Goal: Task Accomplishment & Management: Manage account settings

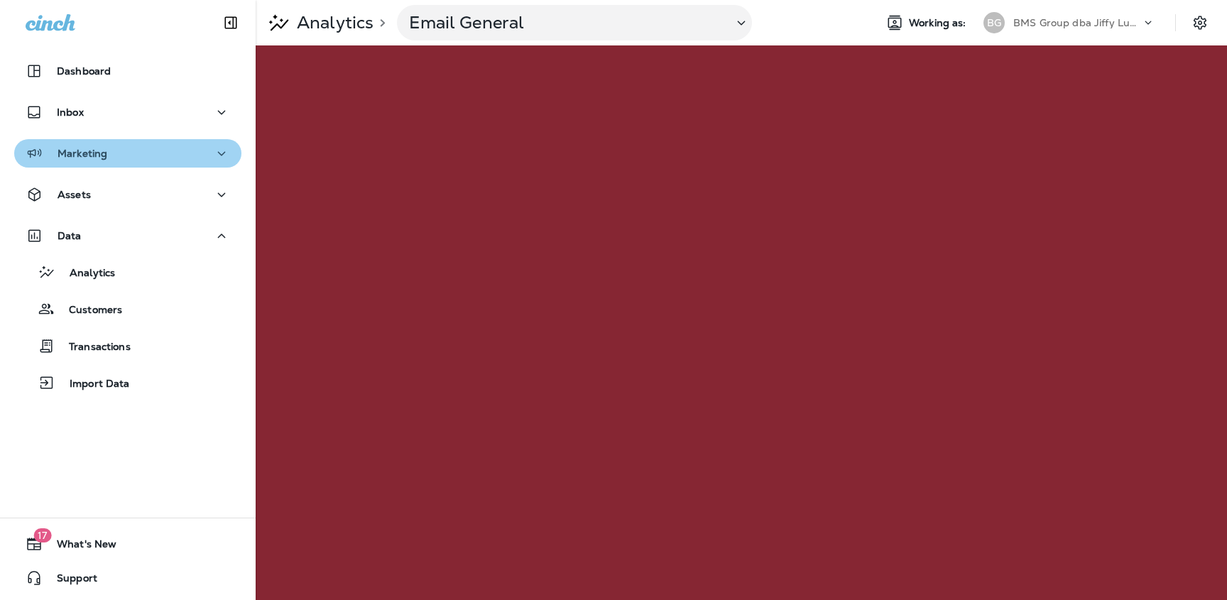
click at [119, 159] on div "Marketing" at bounding box center [128, 154] width 205 height 18
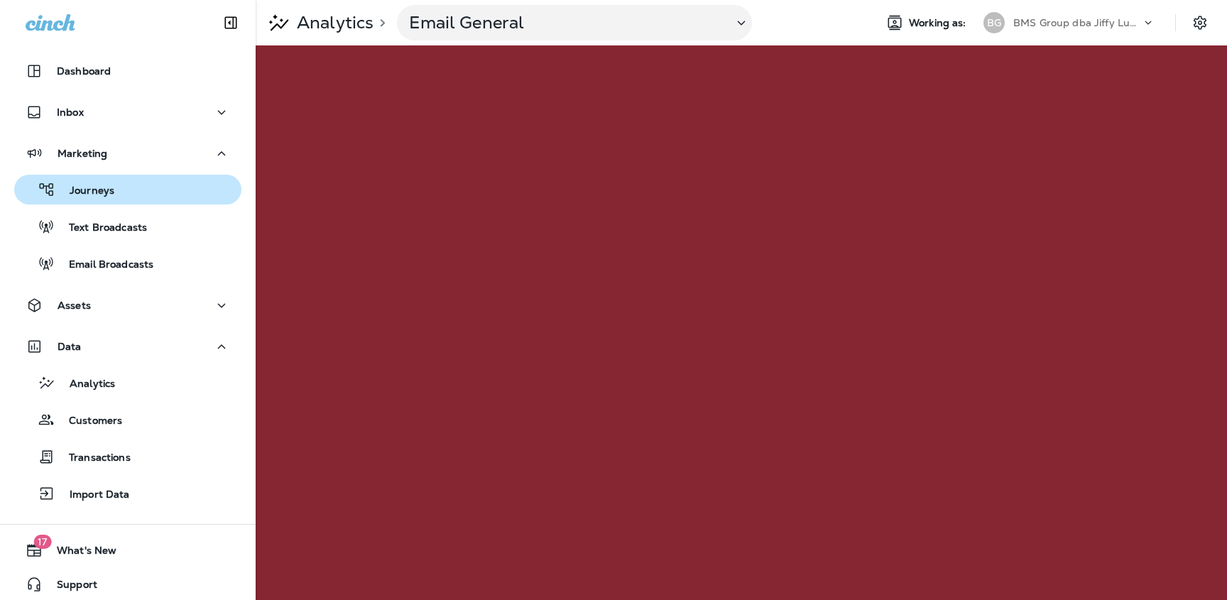
click at [119, 179] on div "Journeys" at bounding box center [128, 189] width 216 height 21
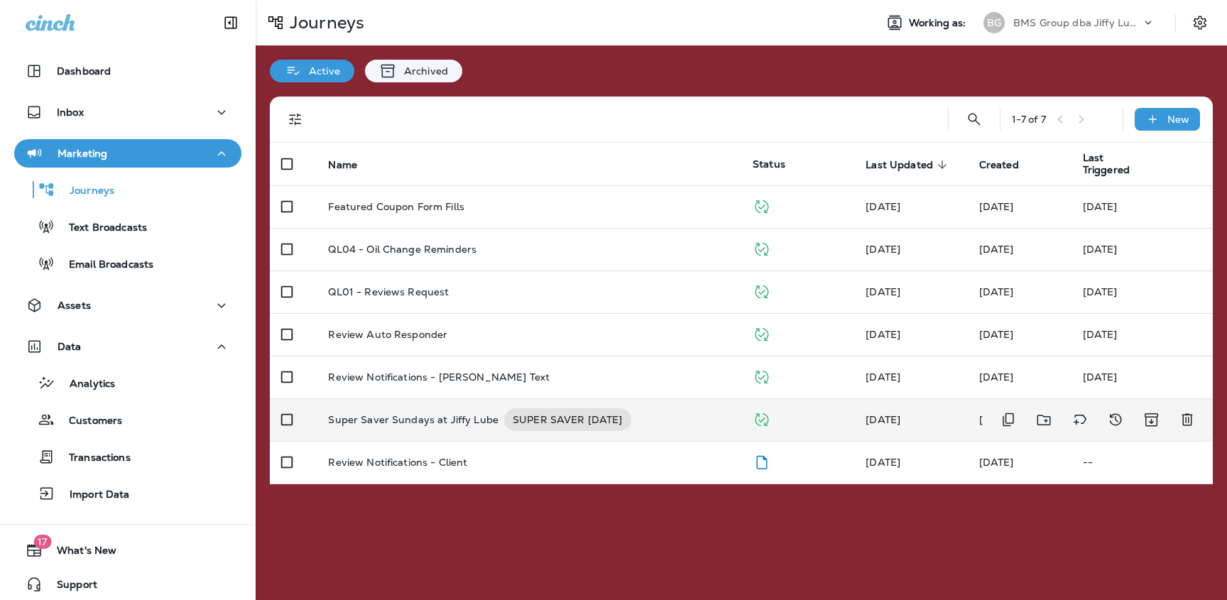
click at [445, 409] on p "Super Saver Sundays at Jiffy Lube" at bounding box center [413, 419] width 170 height 23
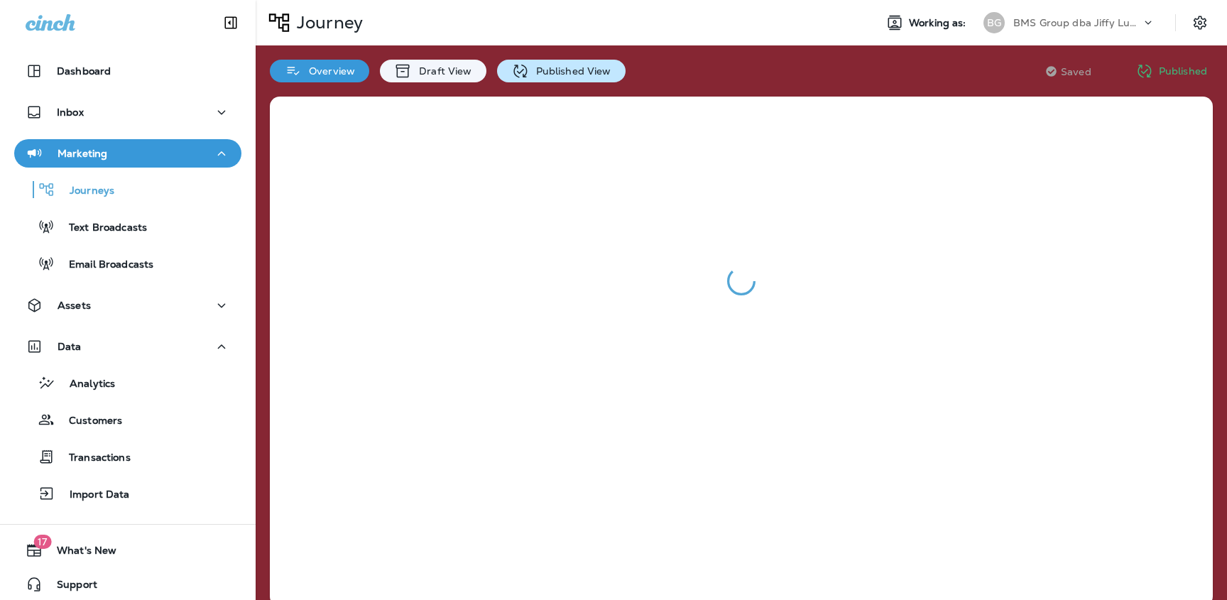
click at [528, 78] on div "Published View" at bounding box center [561, 71] width 129 height 23
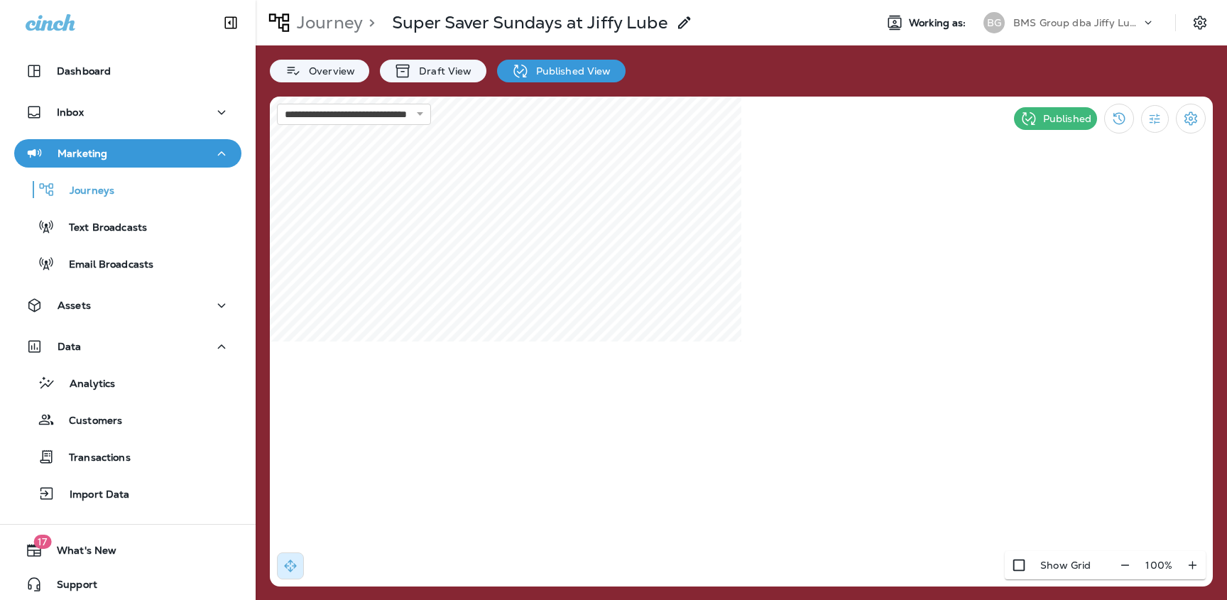
click at [1052, 26] on p "BMS Group dba Jiffy Lube" at bounding box center [1077, 22] width 128 height 11
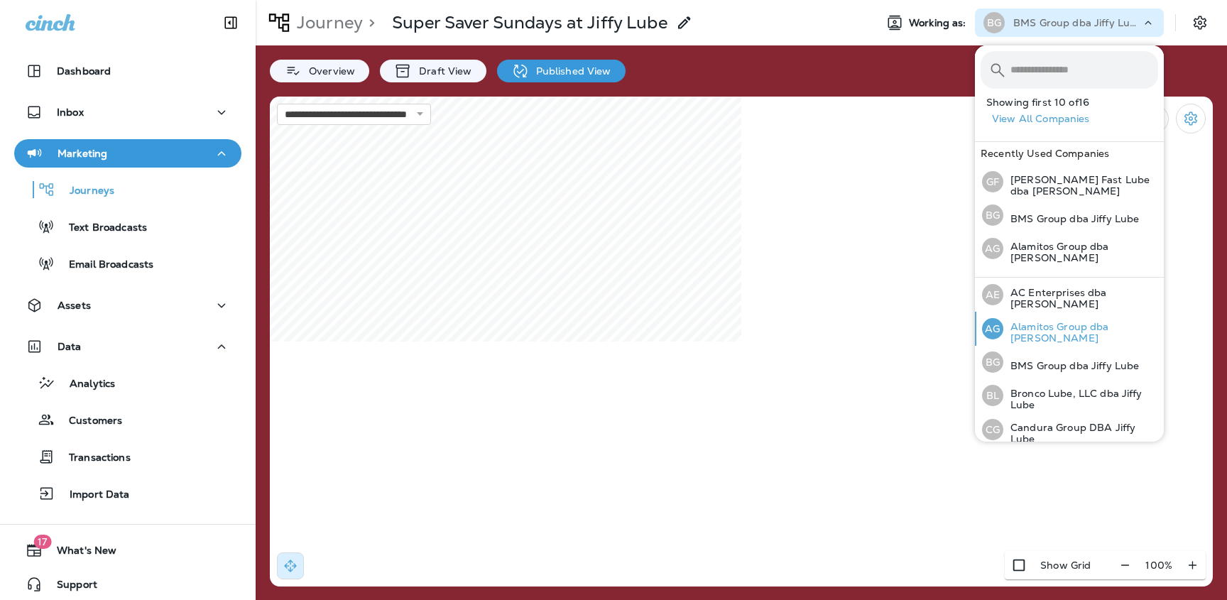
click at [1072, 332] on p "Alamitos Group dba [PERSON_NAME]" at bounding box center [1080, 332] width 155 height 23
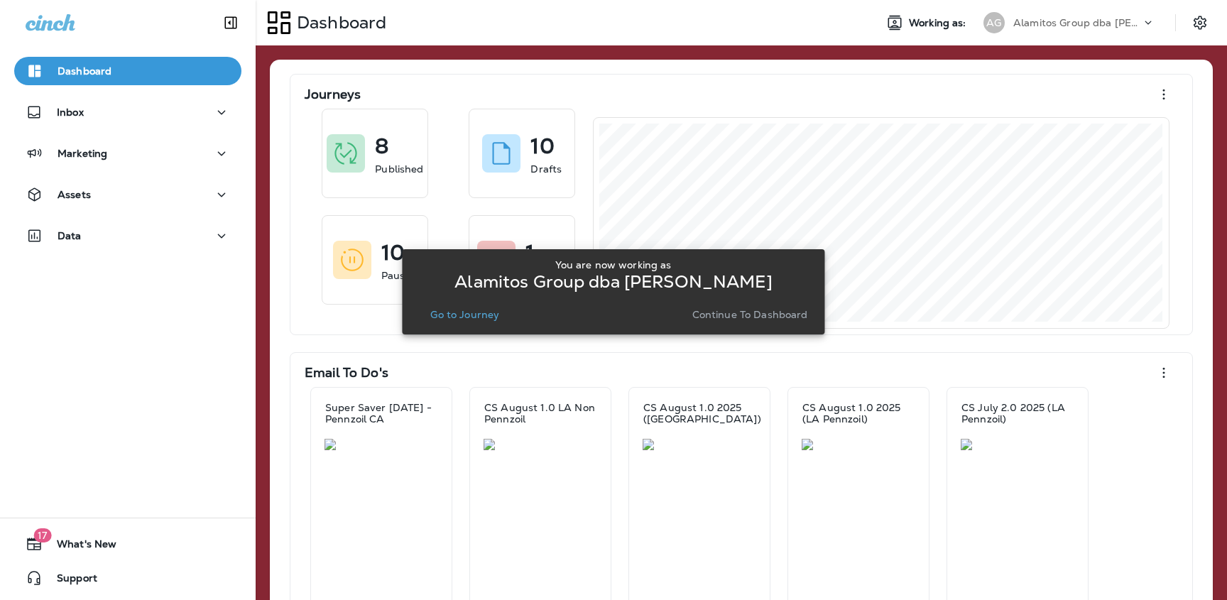
click at [484, 311] on p "Go to Journey" at bounding box center [464, 314] width 69 height 11
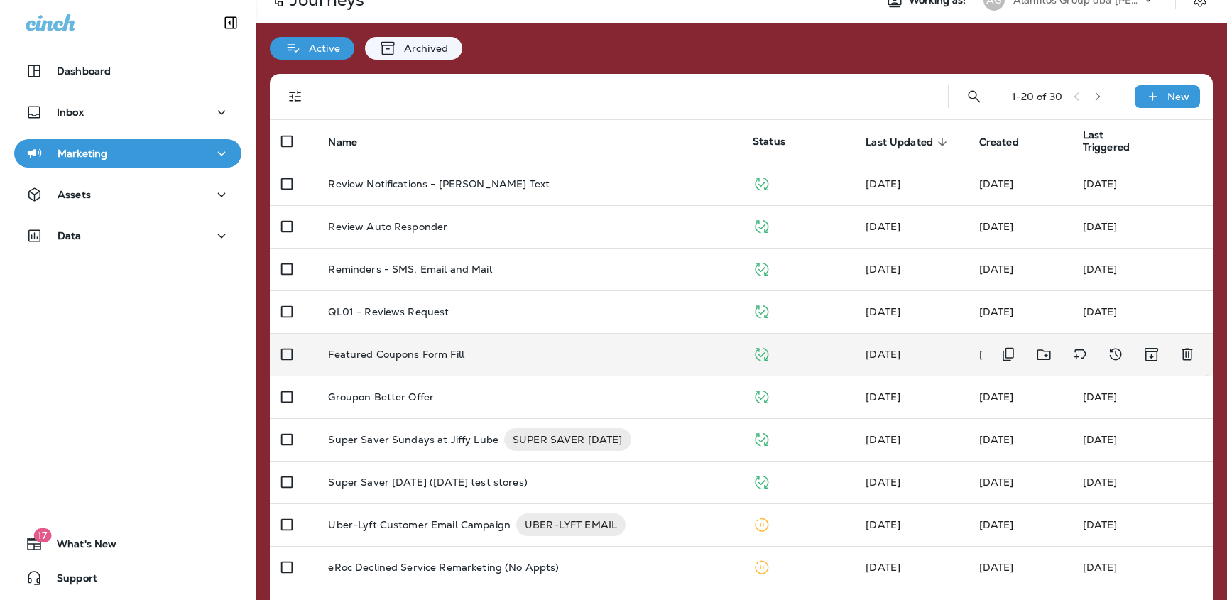
scroll to position [27, 0]
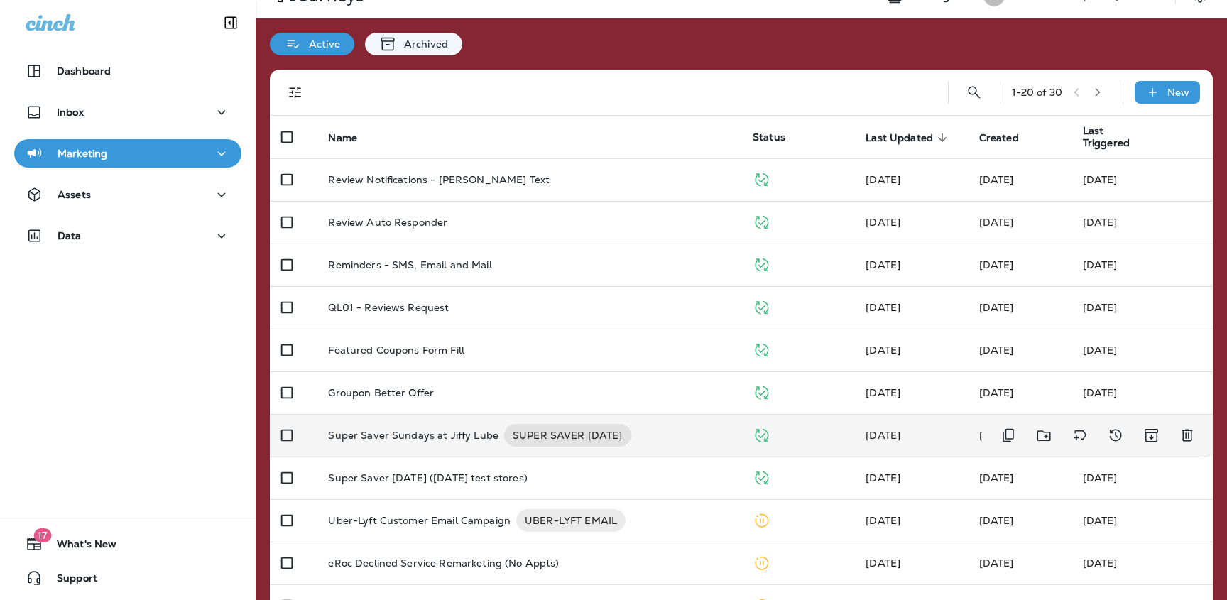
click at [452, 430] on p "Super Saver Sundays at Jiffy Lube" at bounding box center [413, 435] width 170 height 23
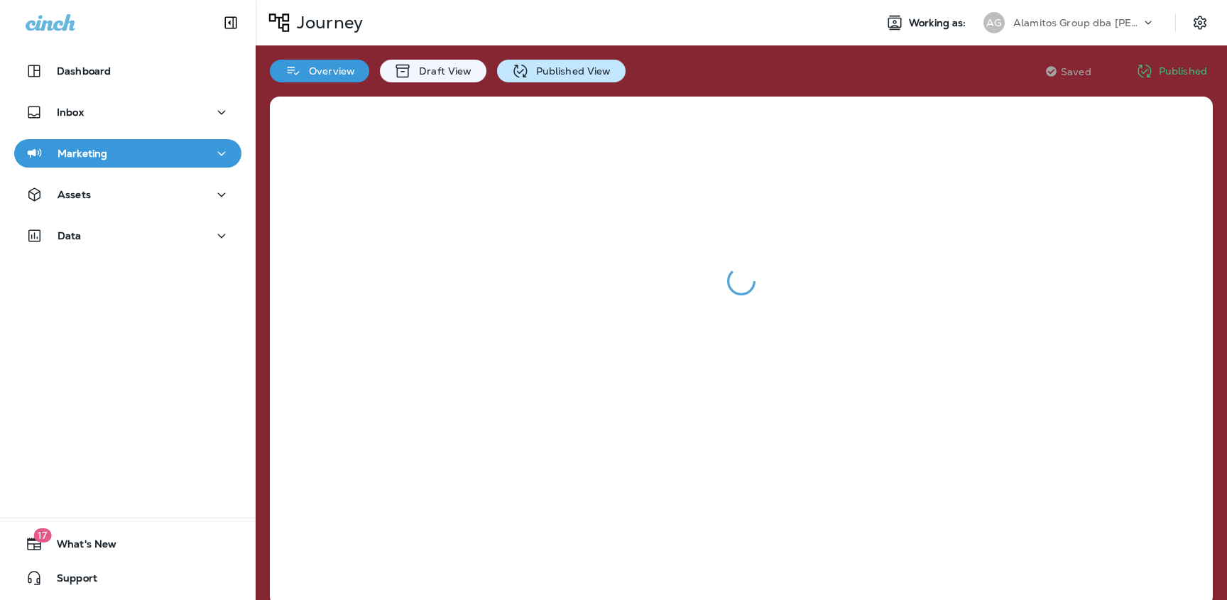
click at [535, 72] on p "Published View" at bounding box center [570, 70] width 82 height 11
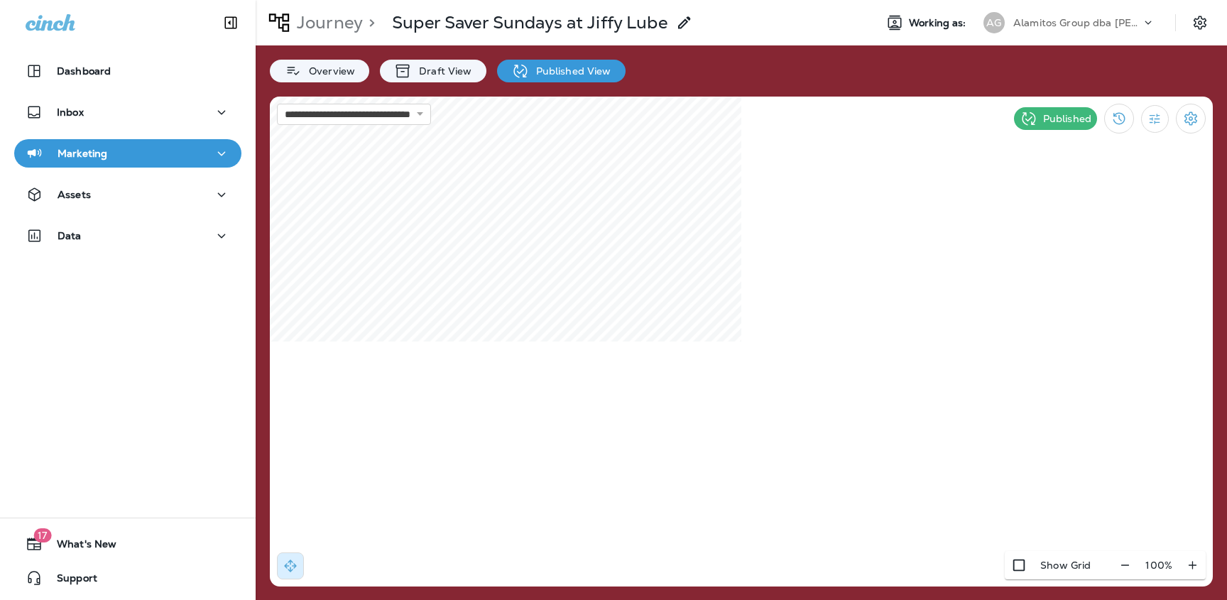
click at [1011, 35] on div "AG Alamitos Group dba Jiffy Lube" at bounding box center [1069, 23] width 189 height 28
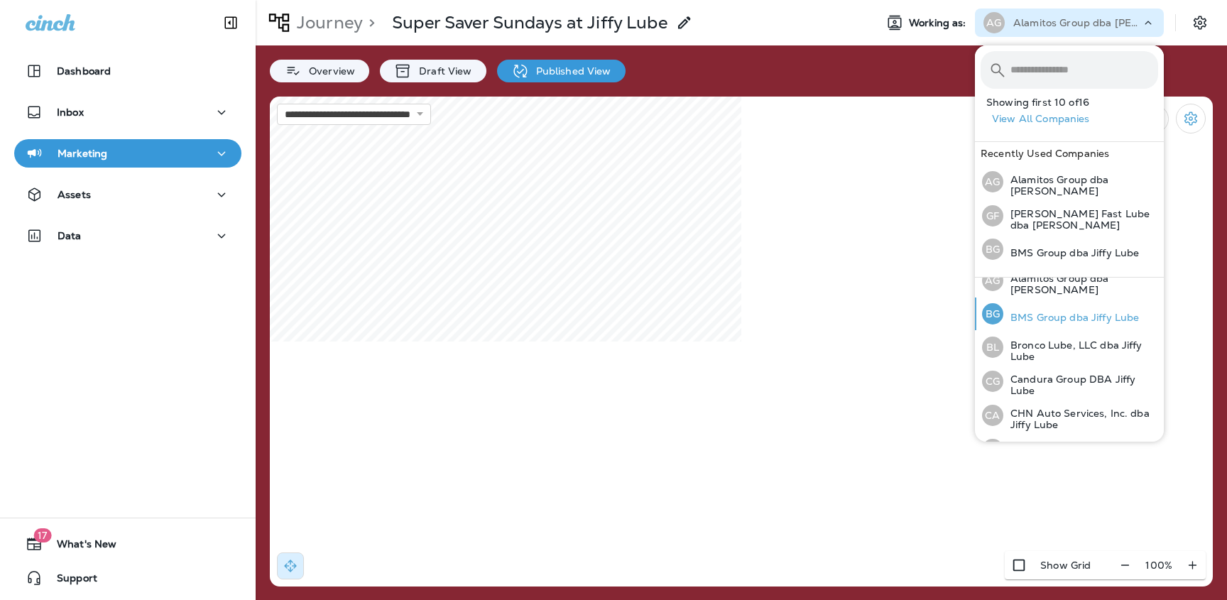
scroll to position [78, 0]
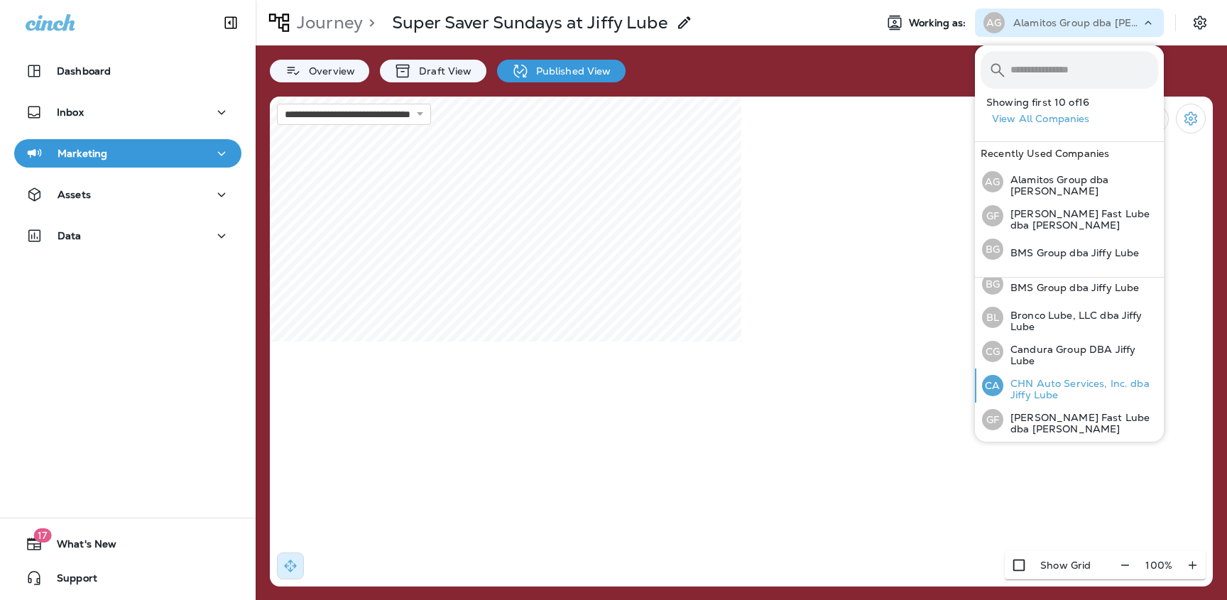
click at [1067, 388] on p "CHN Auto Services, Inc. dba Jiffy Lube" at bounding box center [1080, 389] width 155 height 23
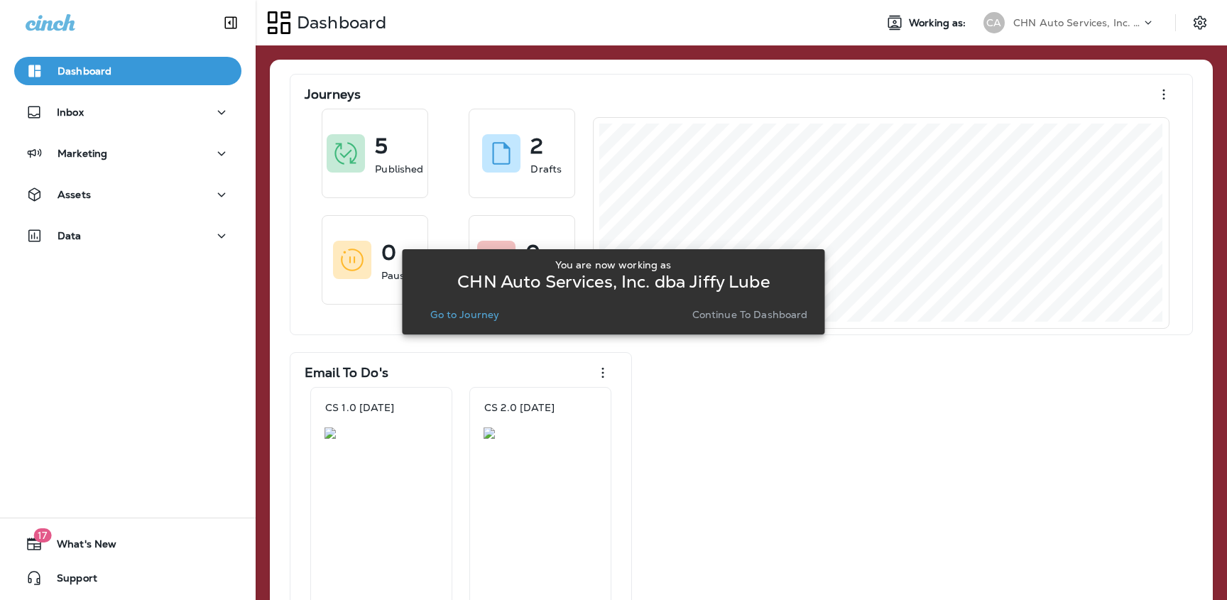
click at [495, 309] on p "Go to Journey" at bounding box center [464, 314] width 69 height 11
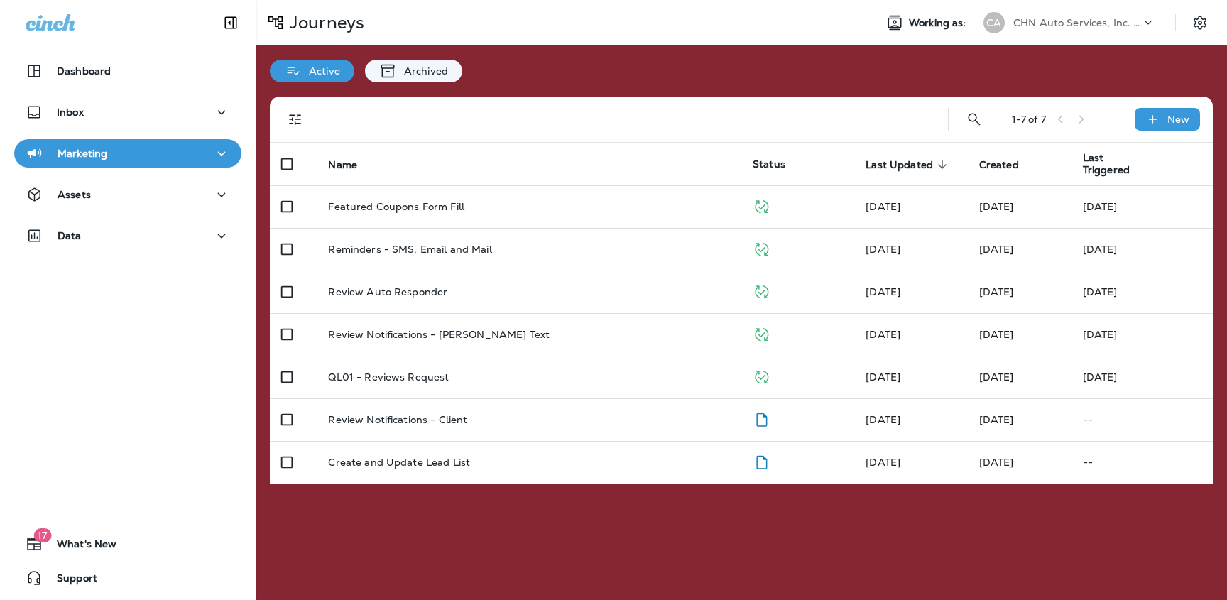
click at [1064, 21] on p "CHN Auto Services, Inc. dba Jiffy Lube" at bounding box center [1077, 22] width 128 height 11
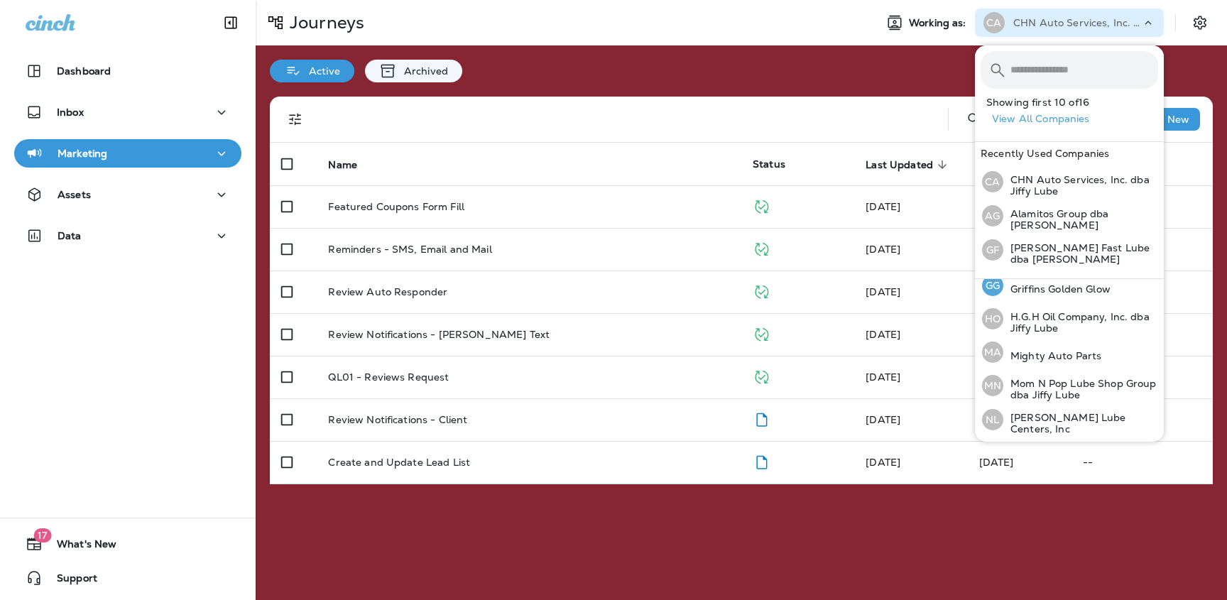
scroll to position [250, 0]
click at [1059, 311] on p "H.G.H Oil Company, Inc. dba Jiffy Lube" at bounding box center [1080, 319] width 155 height 23
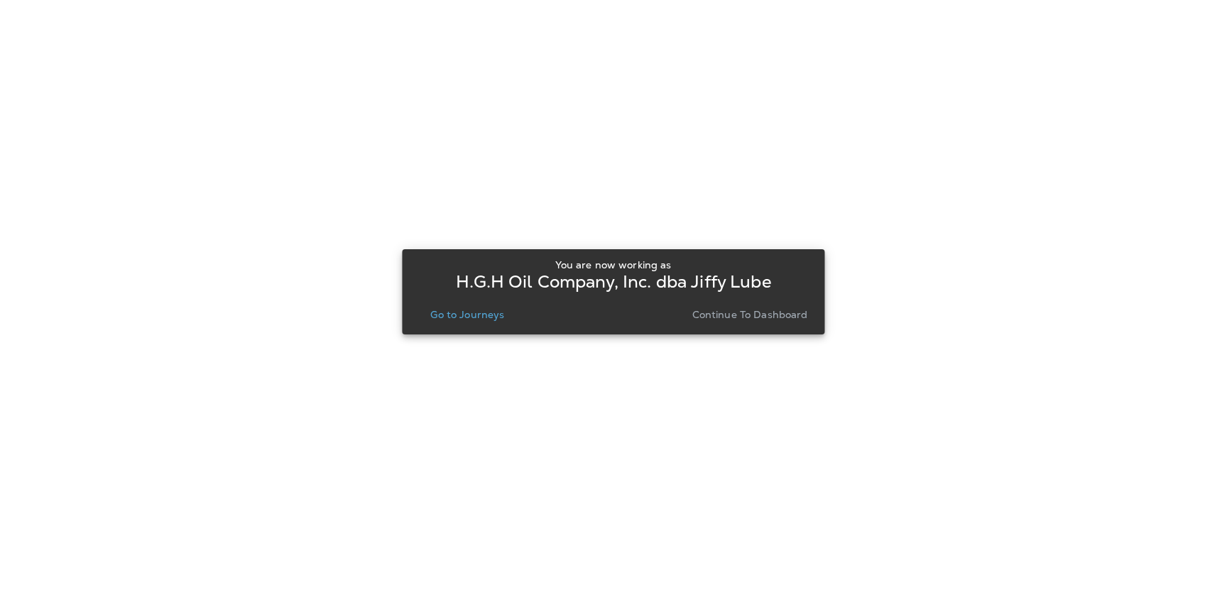
click at [475, 317] on p "Go to Journeys" at bounding box center [467, 314] width 74 height 11
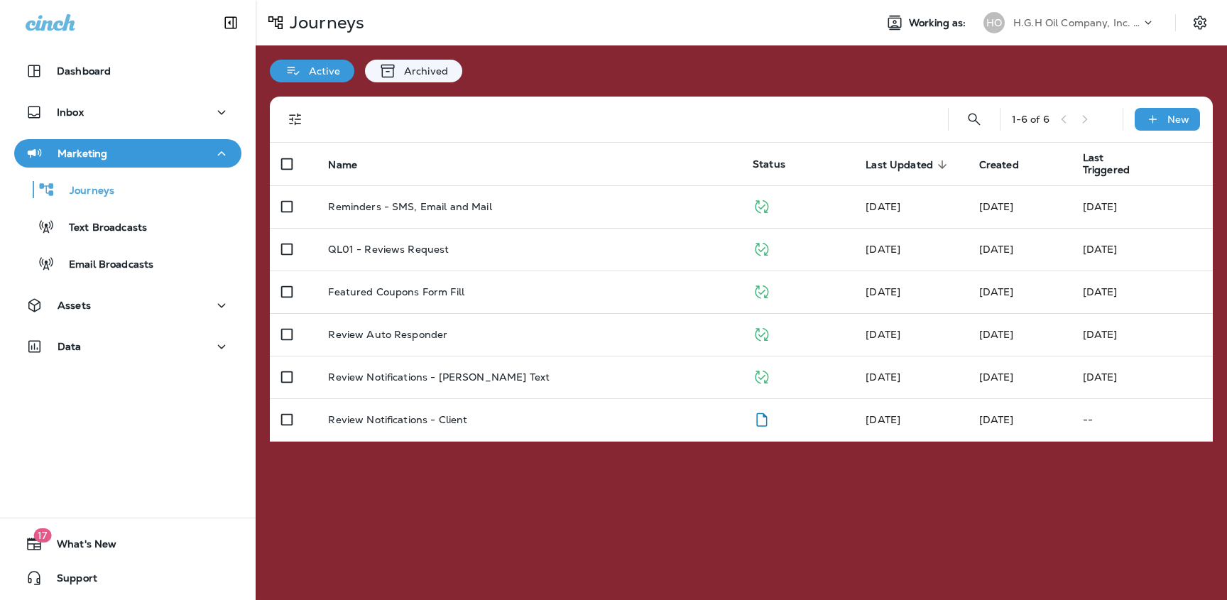
click at [1035, 12] on div "H.G.H Oil Company, Inc. dba Jiffy Lube" at bounding box center [1077, 22] width 128 height 21
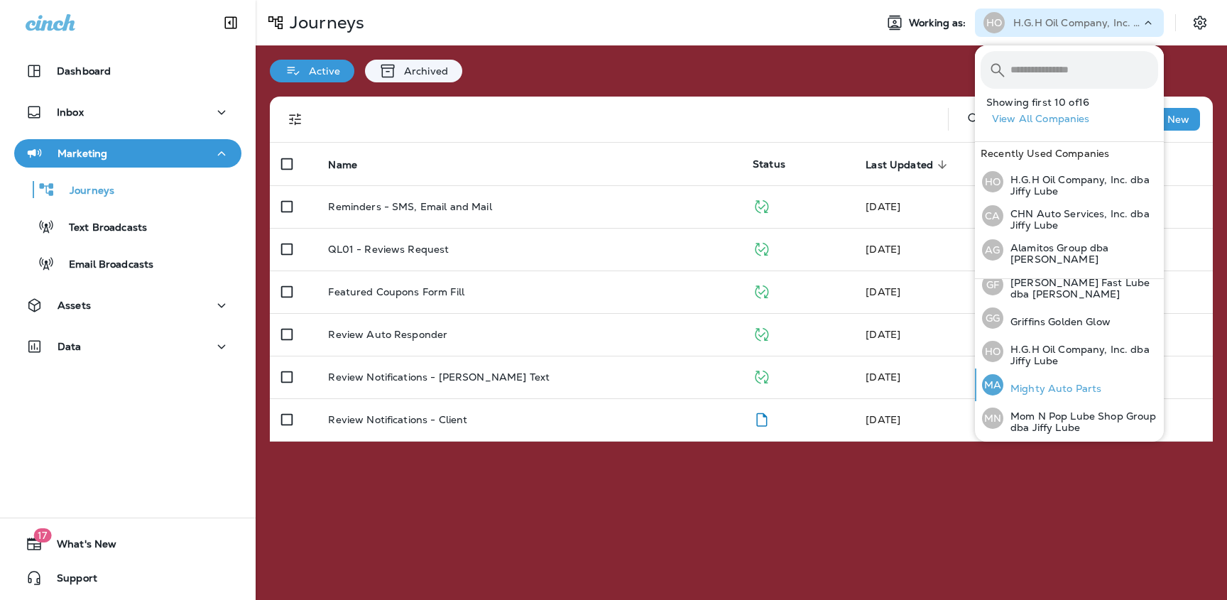
scroll to position [215, 0]
click at [1044, 411] on p "Mom N Pop Lube Shop Group dba Jiffy Lube" at bounding box center [1080, 421] width 155 height 23
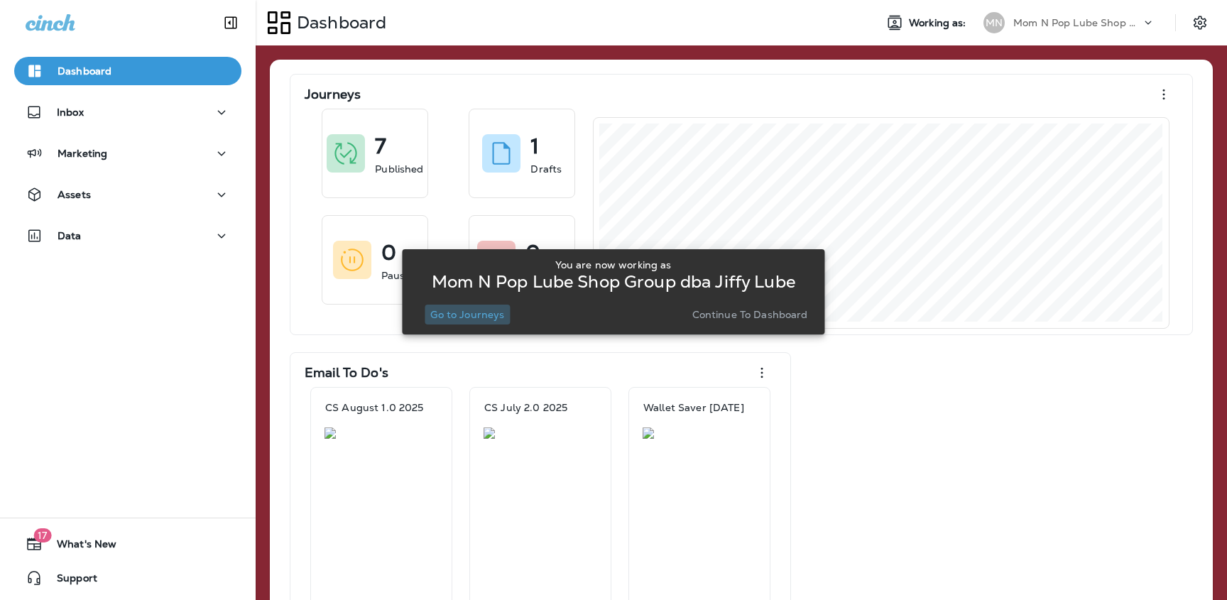
click at [487, 318] on p "Go to Journeys" at bounding box center [467, 314] width 74 height 11
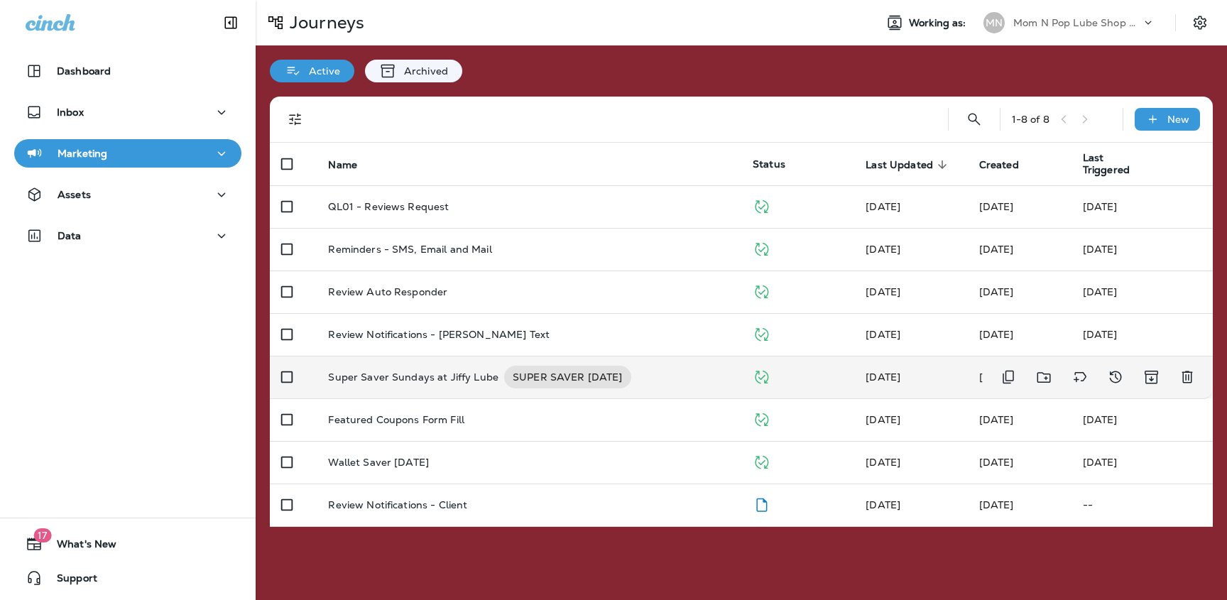
click at [449, 376] on p "Super Saver Sundays at Jiffy Lube" at bounding box center [413, 377] width 170 height 23
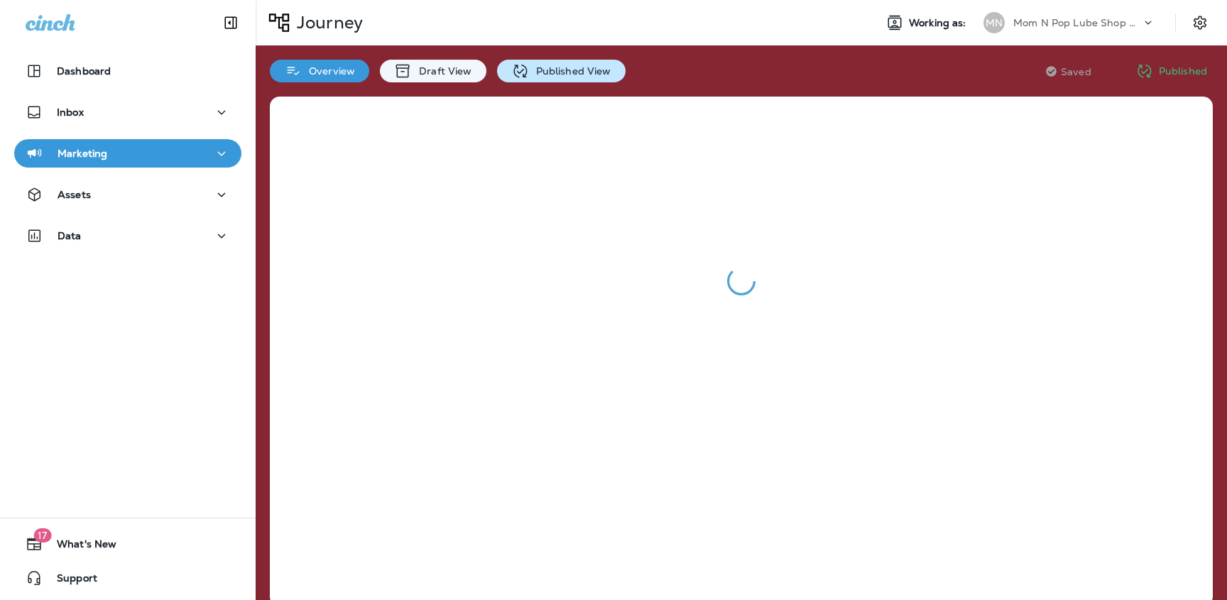
click at [567, 81] on div "Published View" at bounding box center [561, 71] width 129 height 23
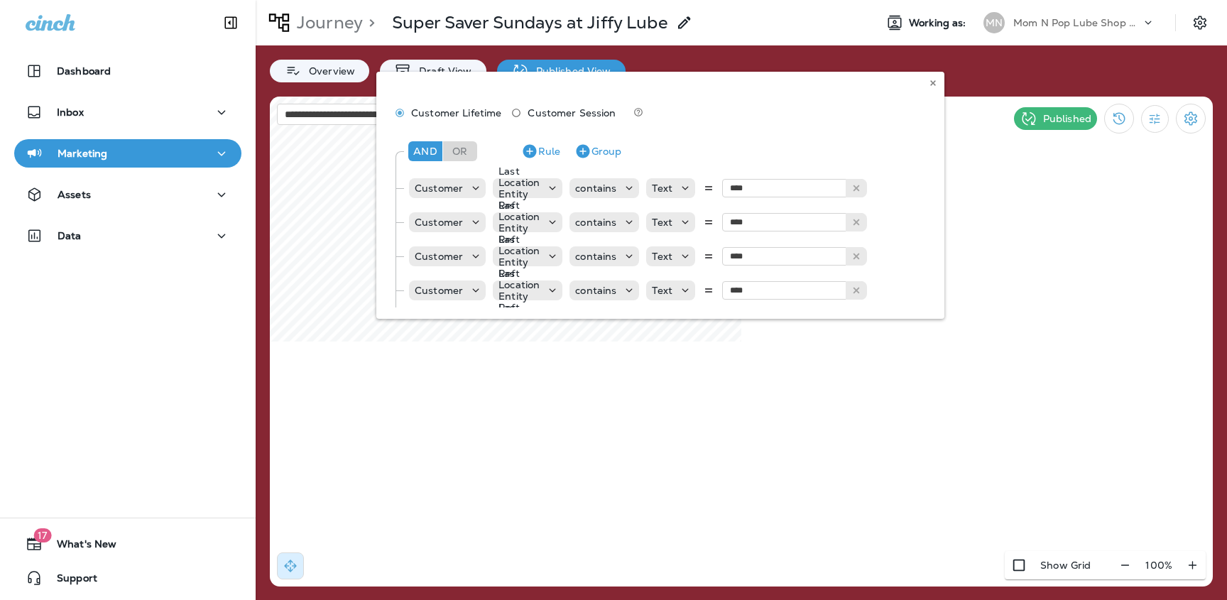
click at [545, 150] on div "Customer Lifetime Customer Session And Or Rule Group Customer Last Location Ent…" at bounding box center [660, 195] width 568 height 247
click at [494, 134] on div "Customer Lifetime Customer Session And Or Rule Group Customer Last Location Ent…" at bounding box center [660, 195] width 568 height 247
click at [459, 65] on p "Draft View" at bounding box center [442, 70] width 60 height 11
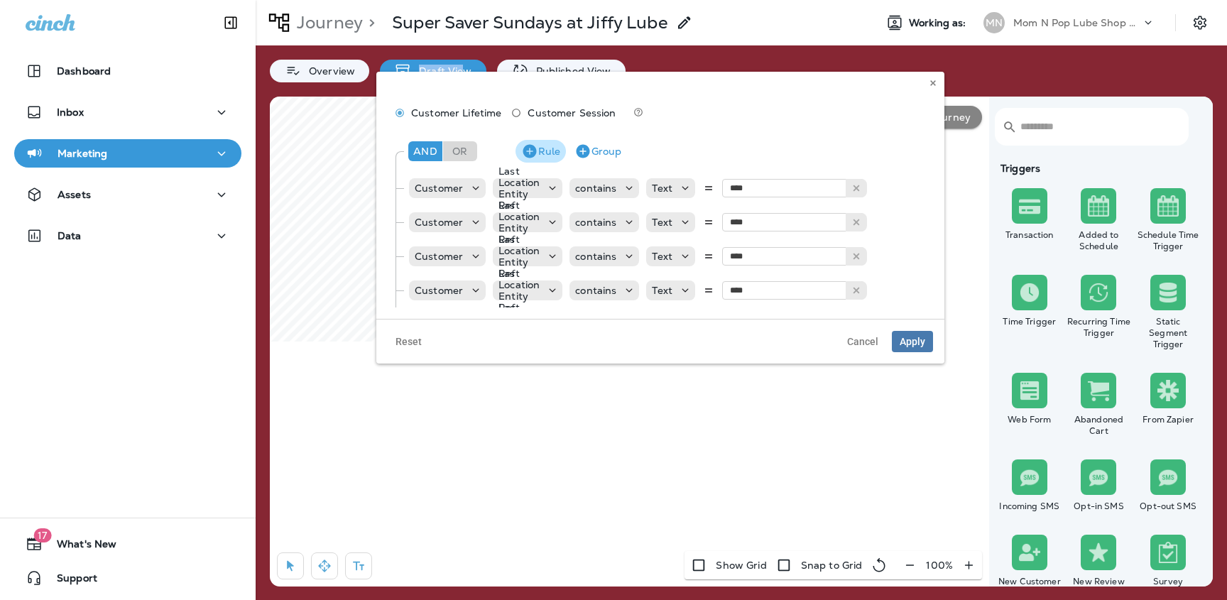
click at [540, 151] on button "Rule" at bounding box center [541, 151] width 50 height 23
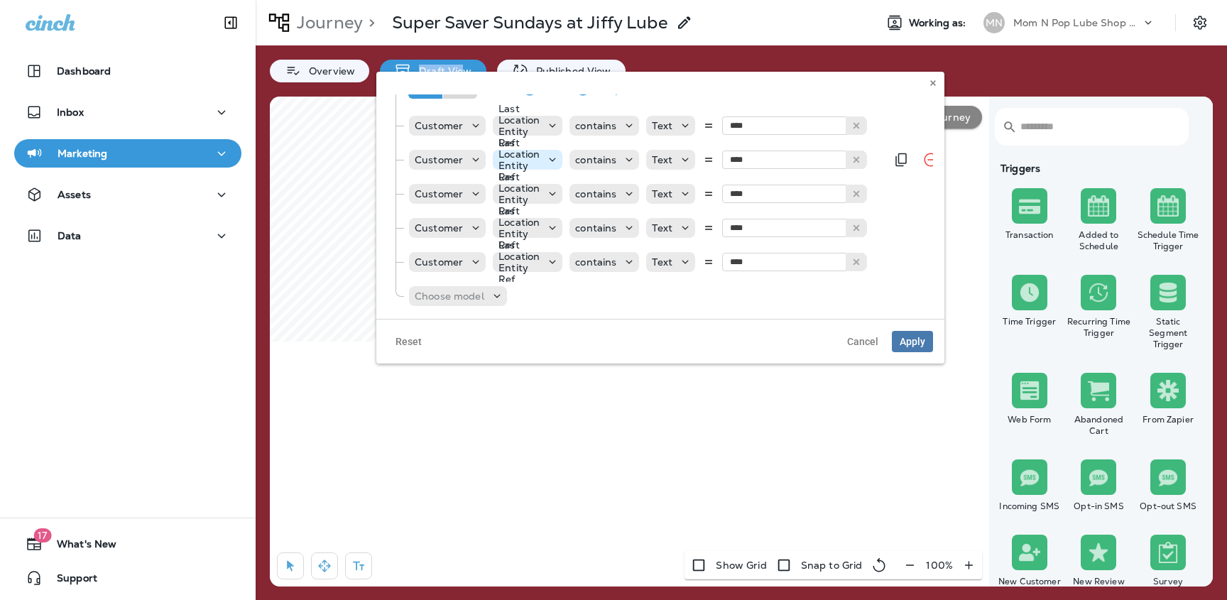
scroll to position [77, 0]
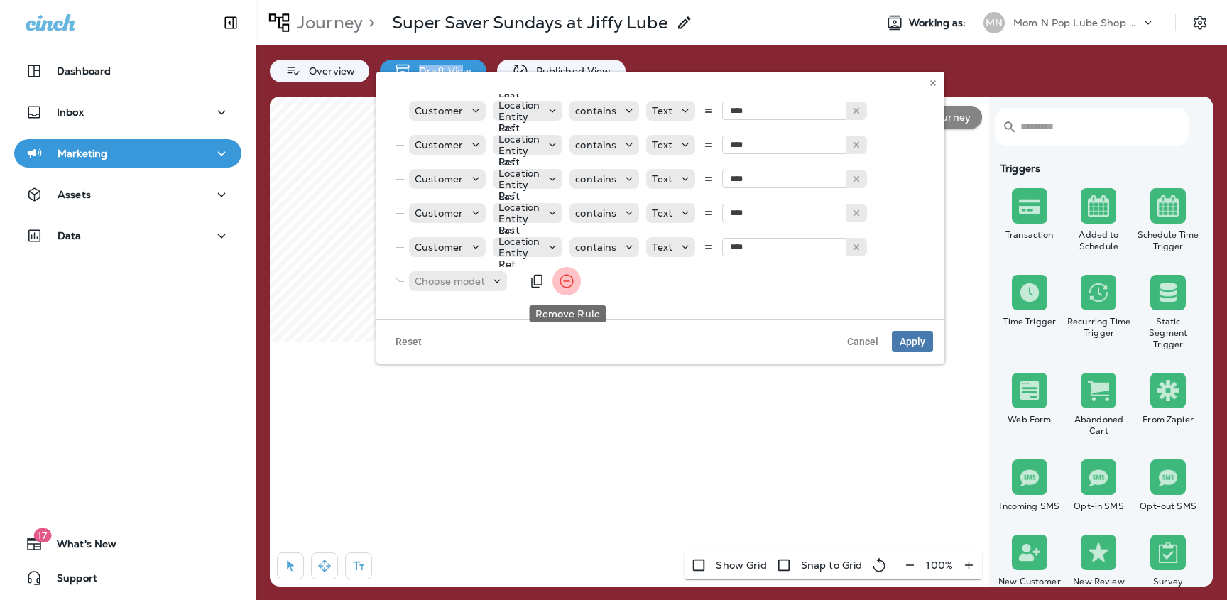
click at [569, 287] on icon "Remove Rule" at bounding box center [566, 280] width 13 height 13
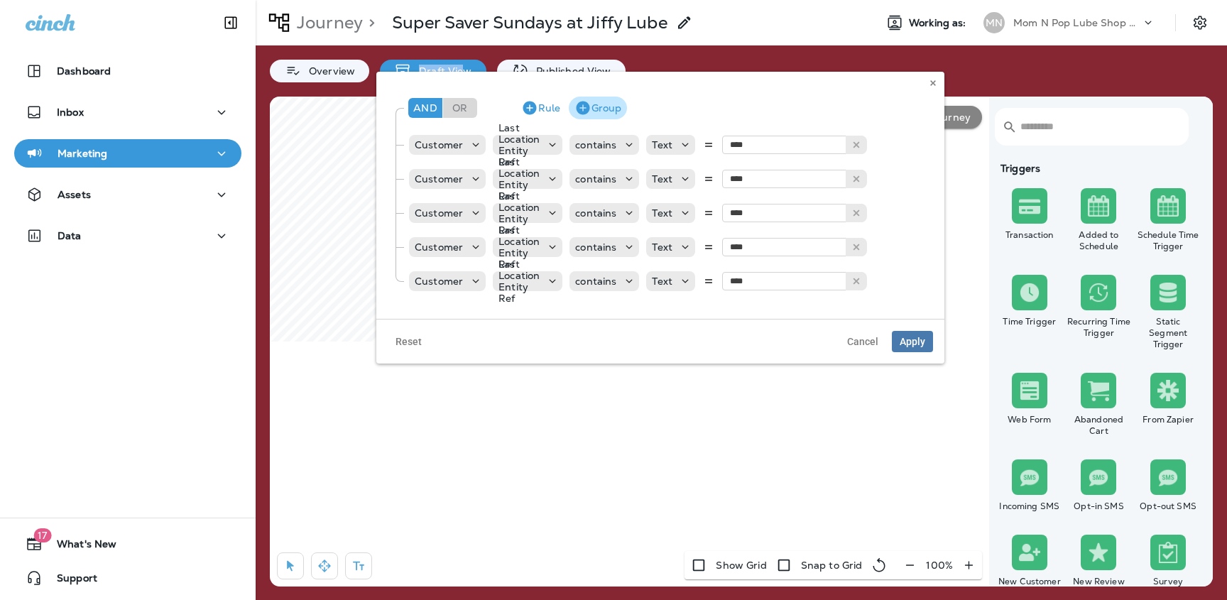
click at [587, 110] on icon "button" at bounding box center [582, 107] width 13 height 13
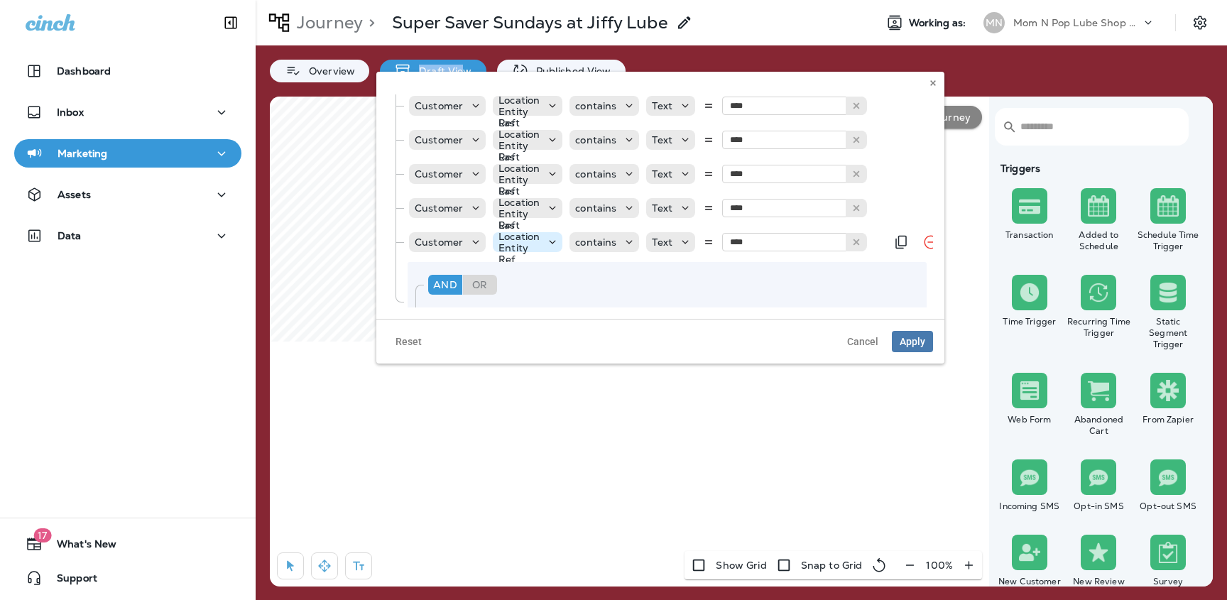
scroll to position [129, 0]
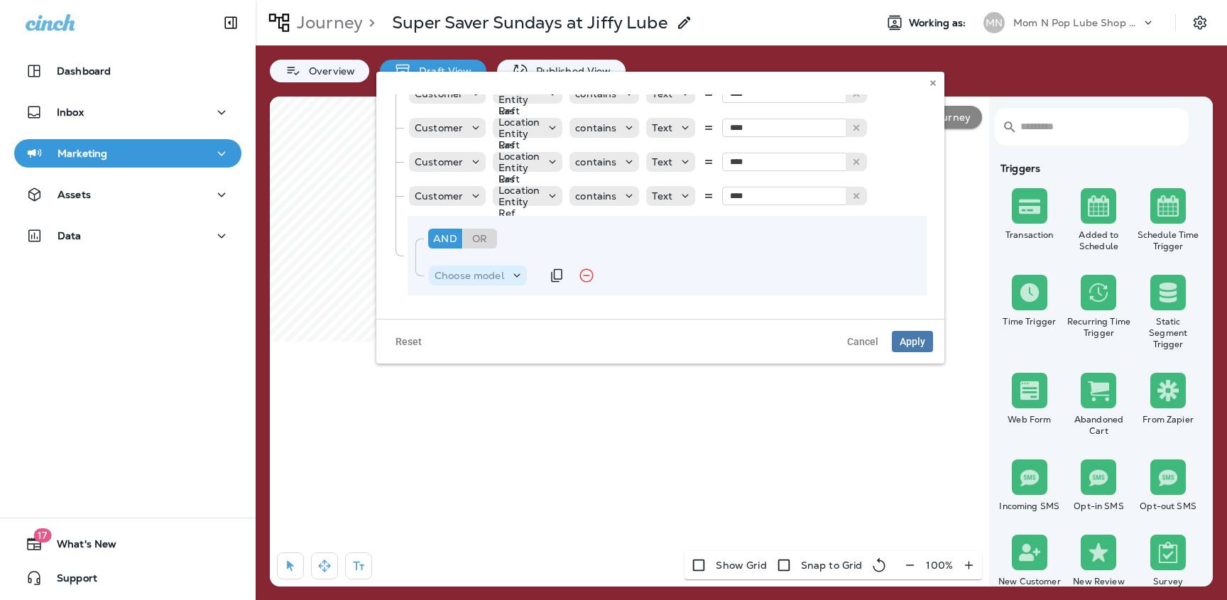
click at [489, 271] on p "Choose model" at bounding box center [470, 275] width 70 height 11
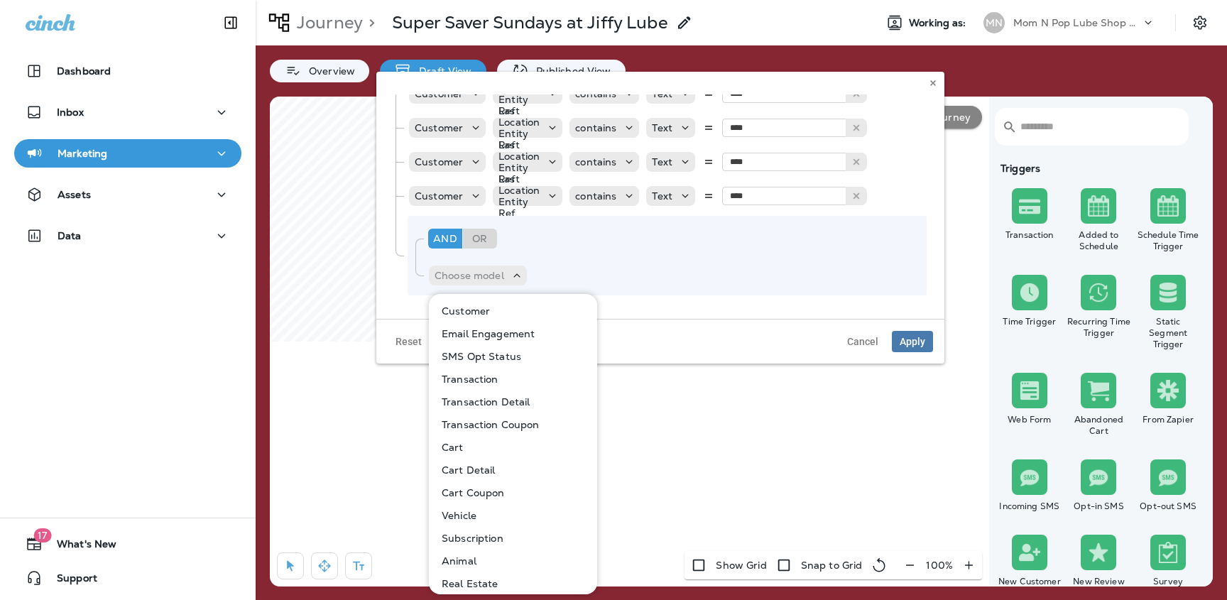
click at [484, 312] on p "Customer" at bounding box center [463, 310] width 54 height 11
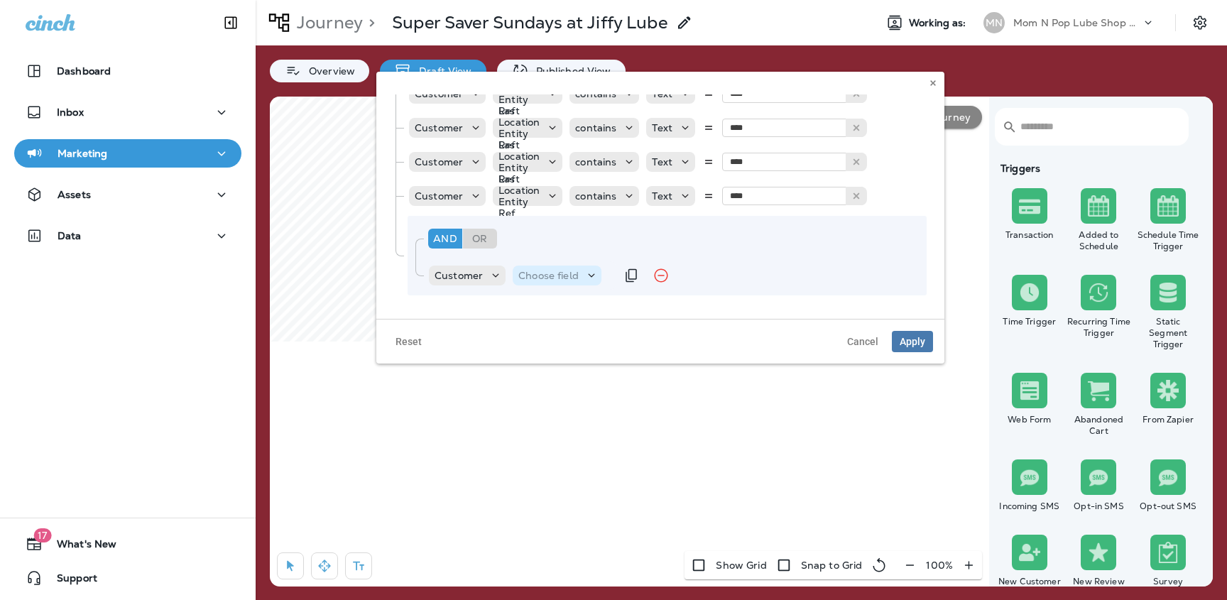
click at [540, 278] on p "Choose field" at bounding box center [548, 275] width 60 height 11
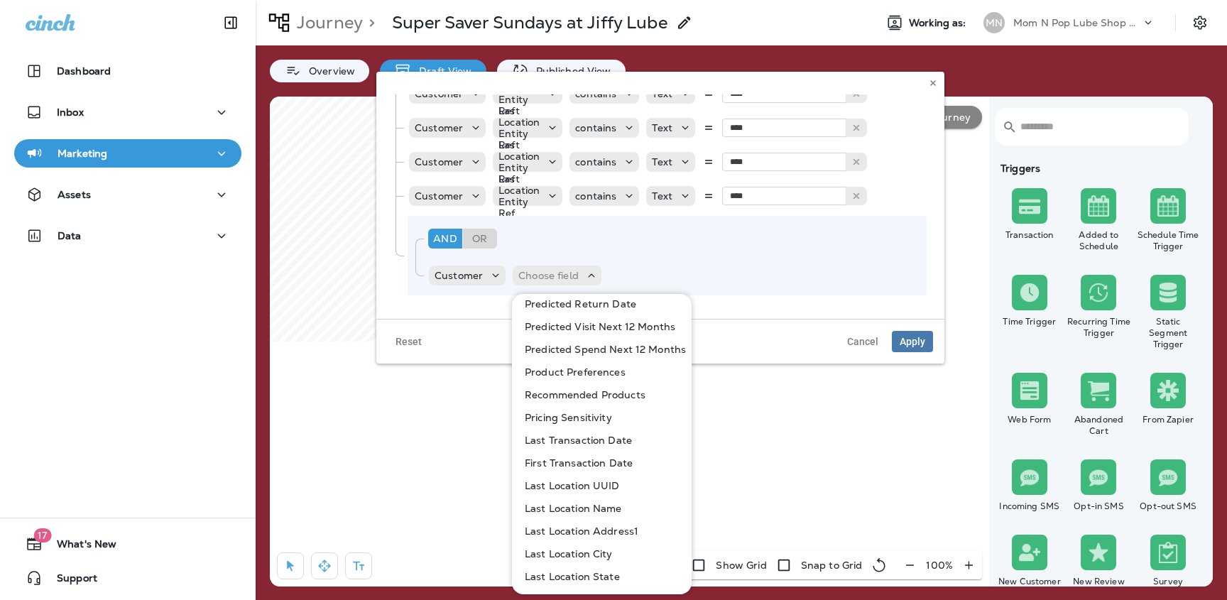
scroll to position [779, 0]
click at [606, 549] on p "Last Location Entity Ref" at bounding box center [580, 554] width 123 height 11
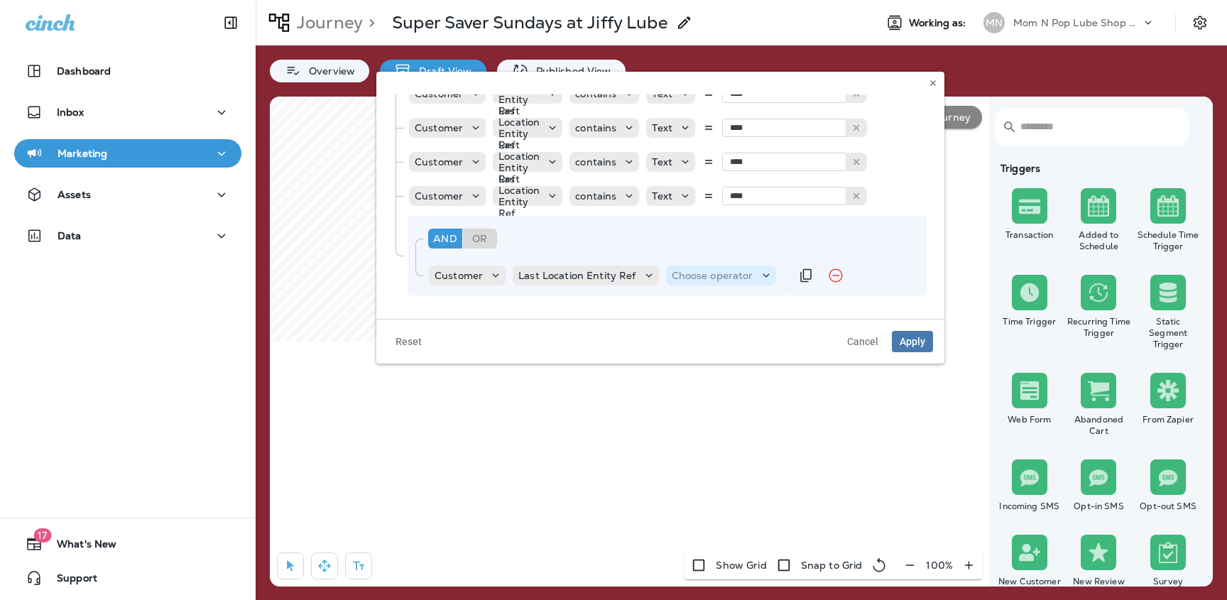
click at [697, 281] on p "Choose operator" at bounding box center [713, 275] width 82 height 11
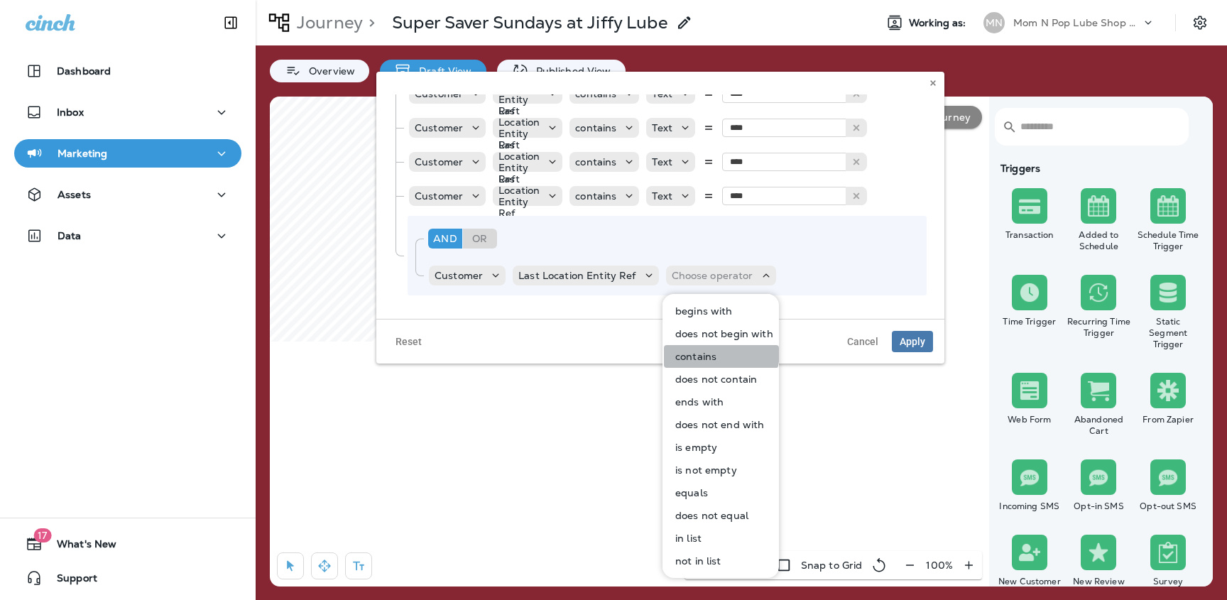
click at [702, 351] on p "contains" at bounding box center [693, 356] width 47 height 11
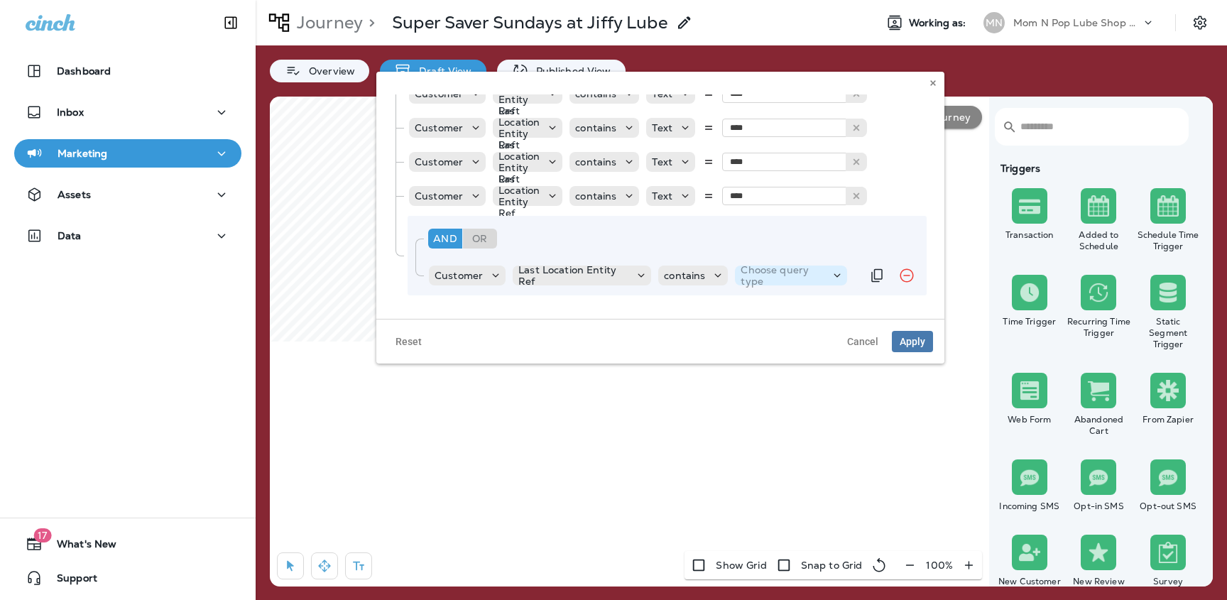
click at [772, 277] on p "Choose query type" at bounding box center [783, 275] width 84 height 23
click at [775, 312] on button "Text" at bounding box center [777, 311] width 82 height 23
click at [802, 285] on div "Text" at bounding box center [778, 276] width 225 height 20
click at [800, 268] on input "text" at bounding box center [813, 275] width 142 height 18
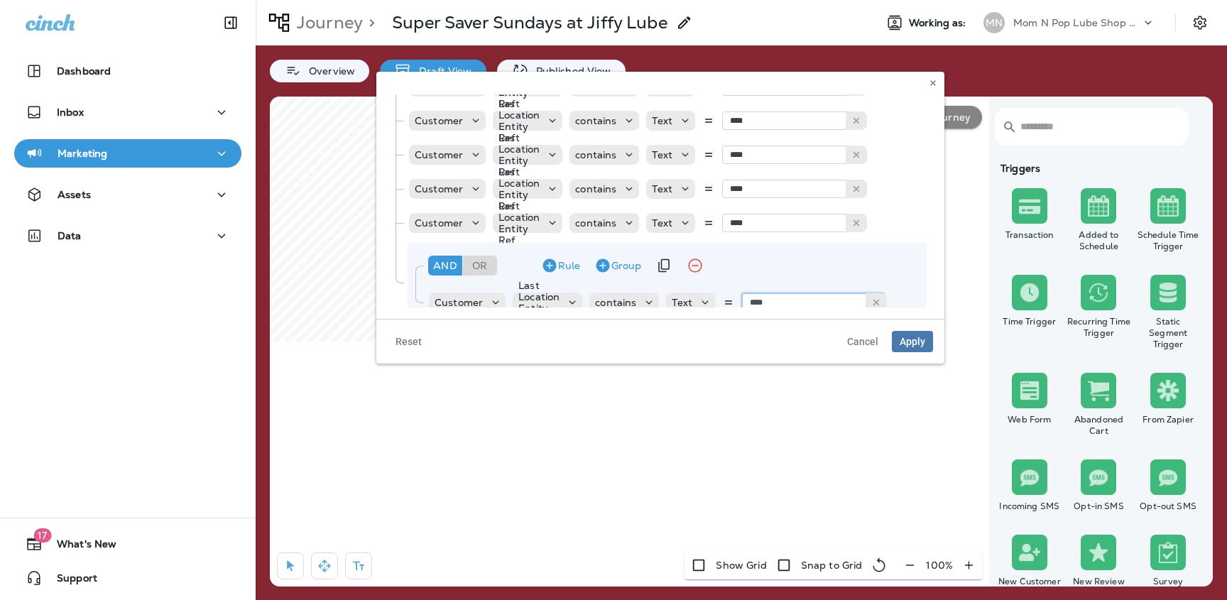
scroll to position [130, 0]
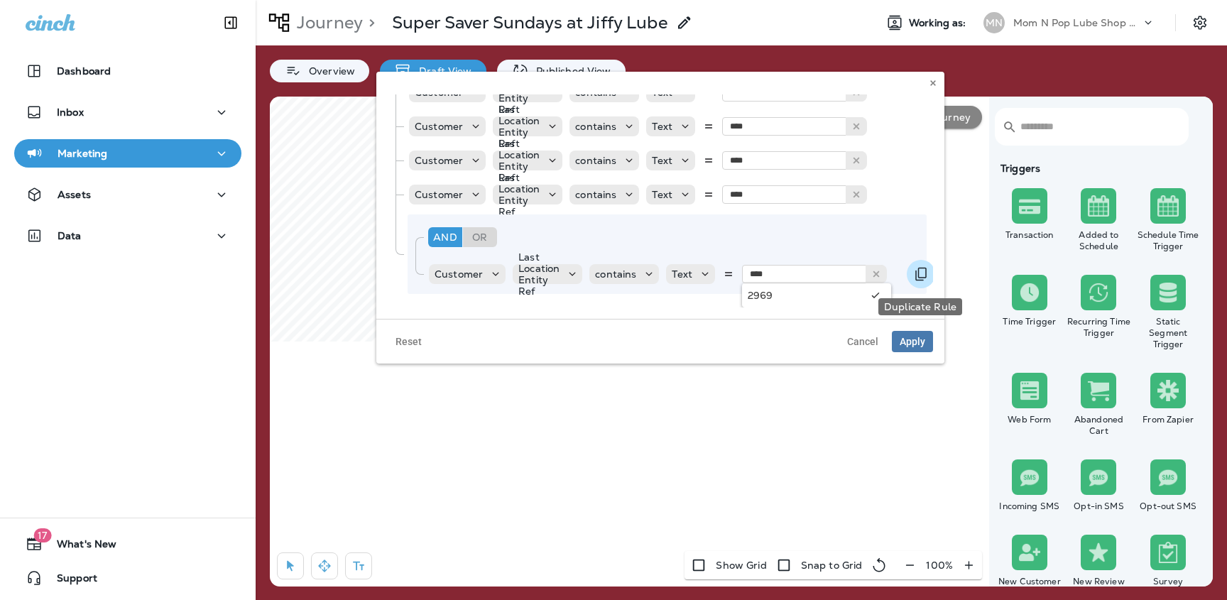
click at [917, 273] on icon "Duplicate Rule" at bounding box center [920, 274] width 17 height 17
click at [917, 273] on icon "Duplicate Rule" at bounding box center [920, 275] width 17 height 17
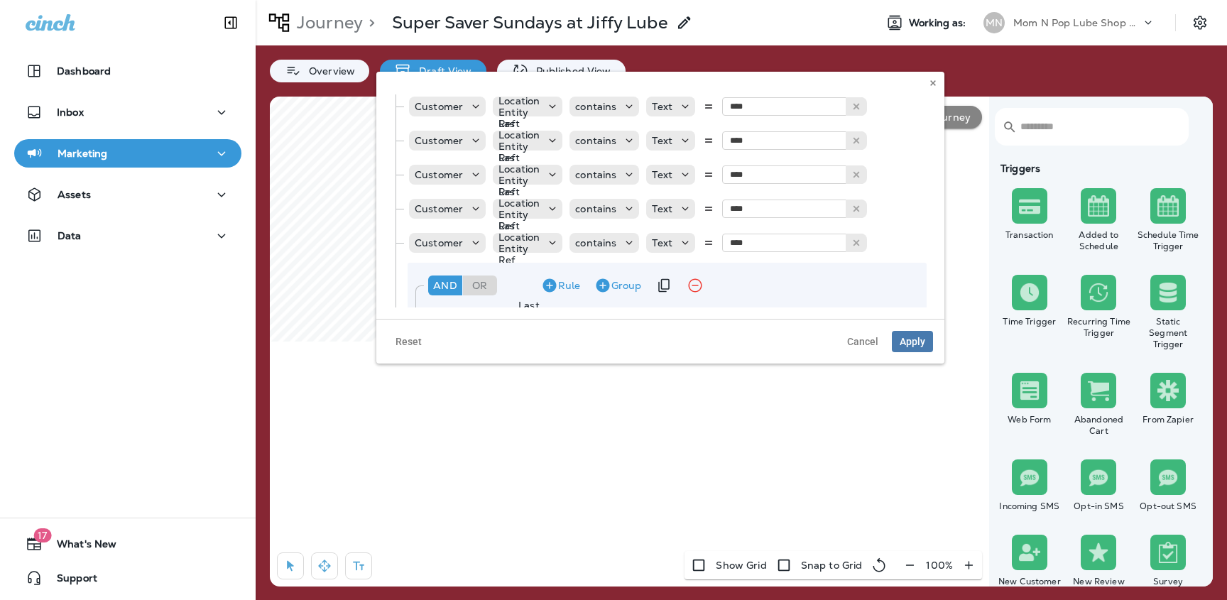
scroll to position [170, 0]
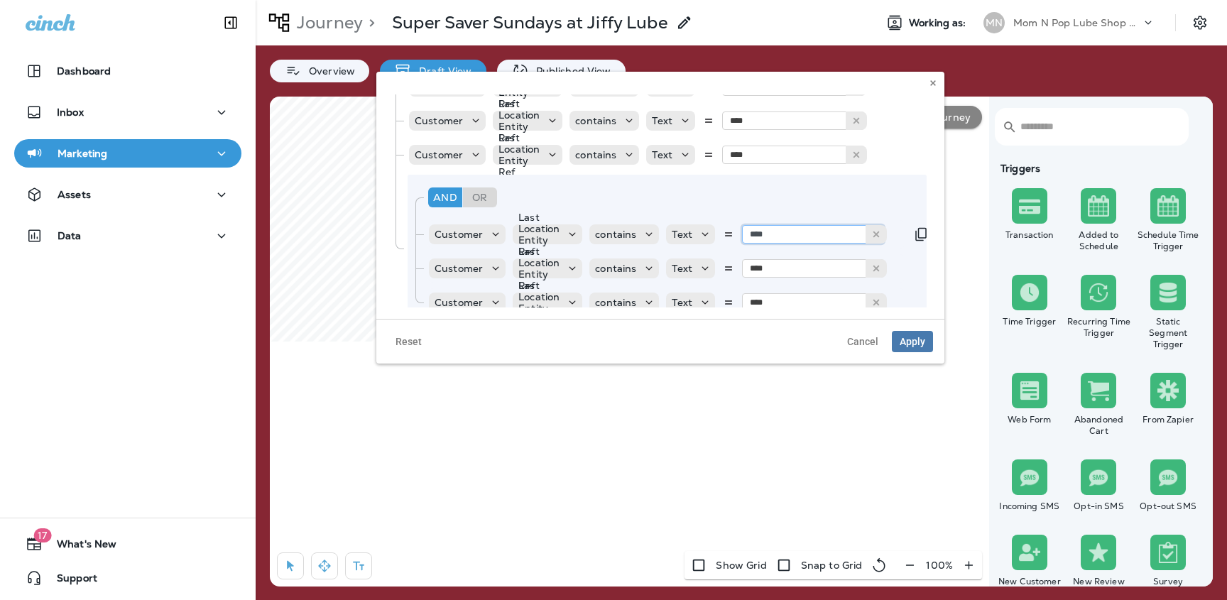
click at [806, 236] on input "****" at bounding box center [813, 234] width 142 height 18
type input "****"
click at [795, 303] on input "****" at bounding box center [813, 302] width 142 height 18
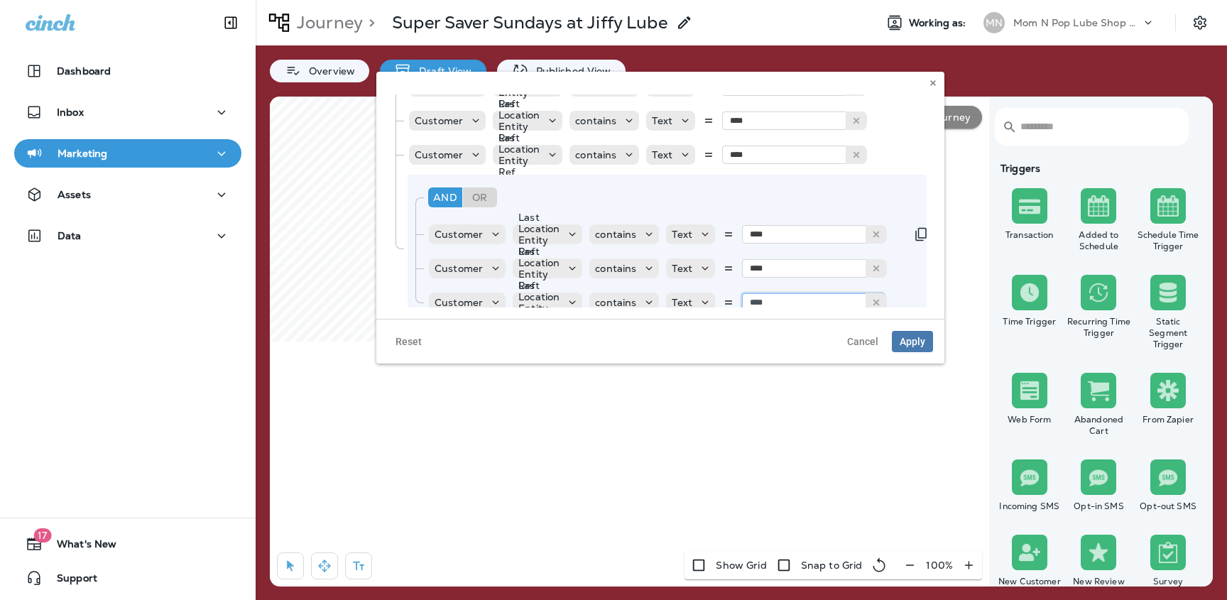
scroll to position [198, 0]
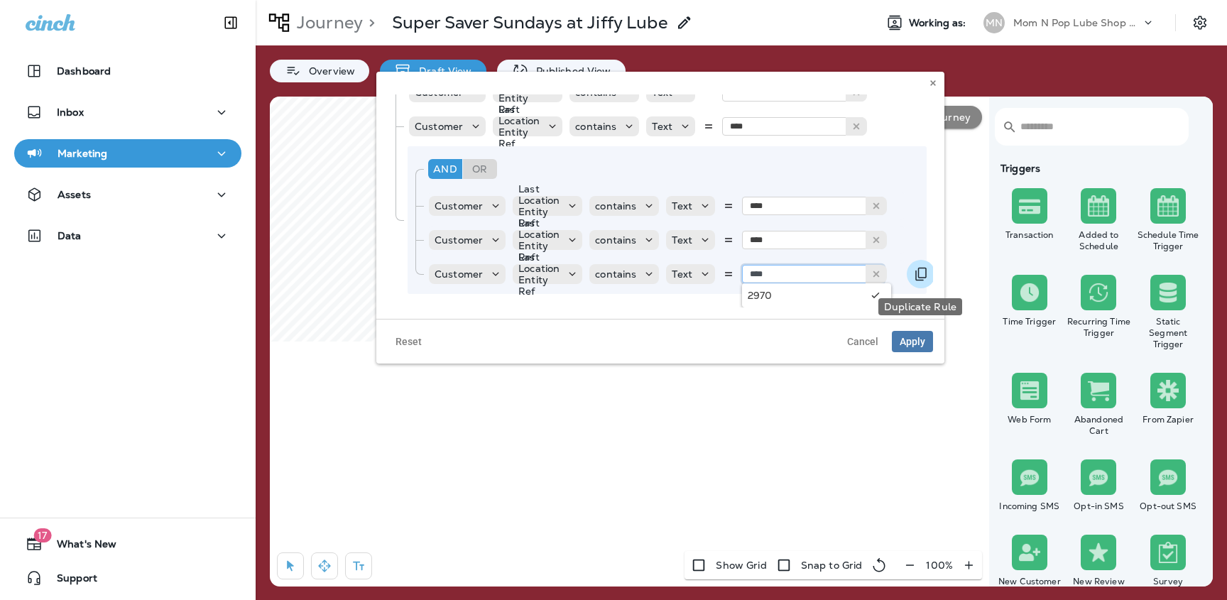
type input "****"
click at [917, 274] on icon "Duplicate Rule" at bounding box center [920, 274] width 11 height 13
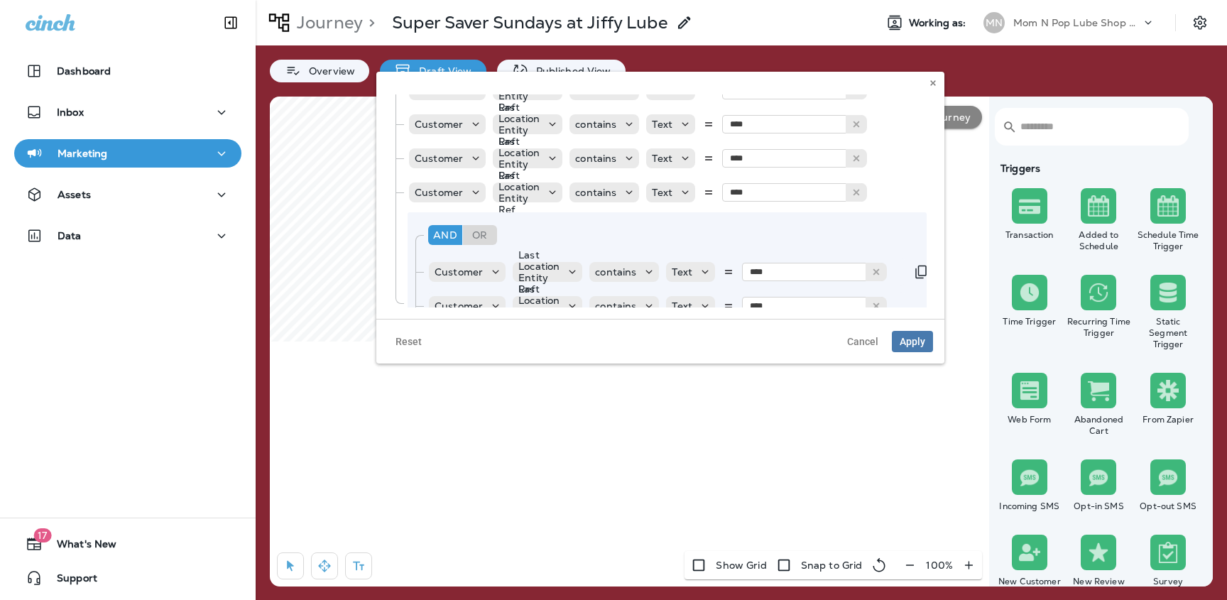
scroll to position [231, 0]
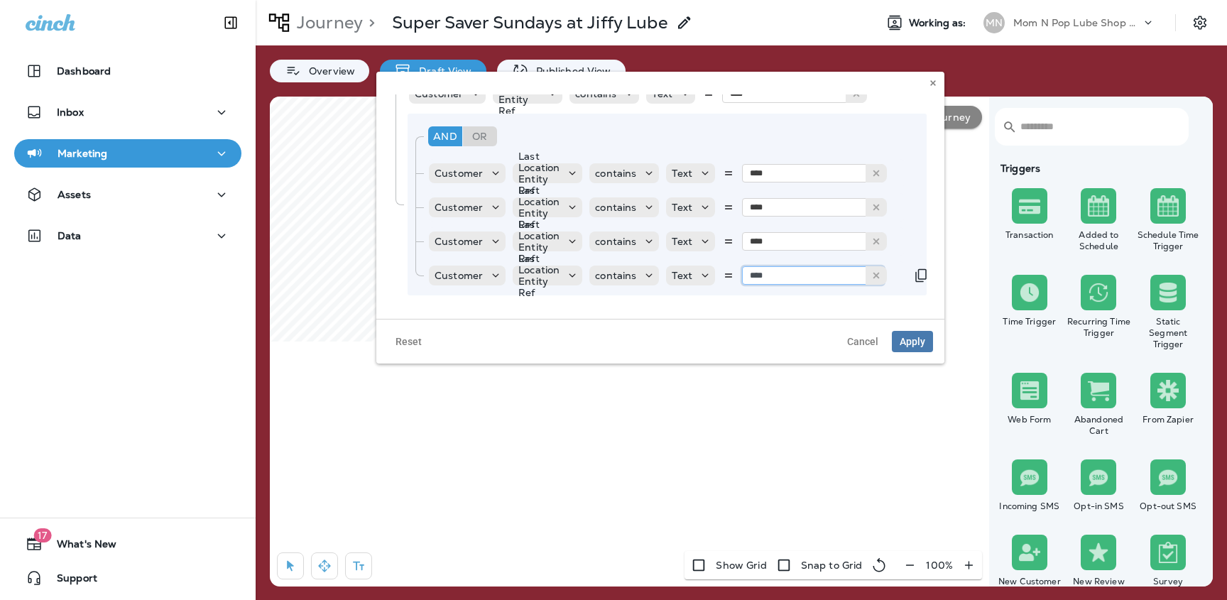
click at [800, 280] on input "****" at bounding box center [813, 275] width 142 height 18
type input "****"
click at [916, 273] on icon "Duplicate Rule" at bounding box center [920, 275] width 11 height 13
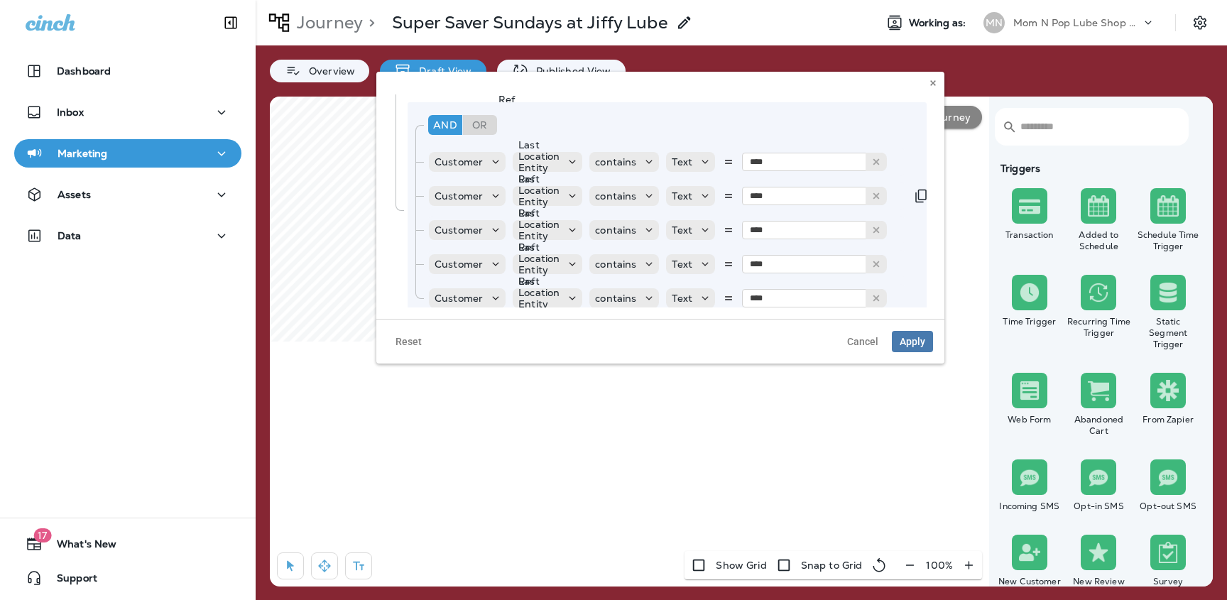
scroll to position [265, 0]
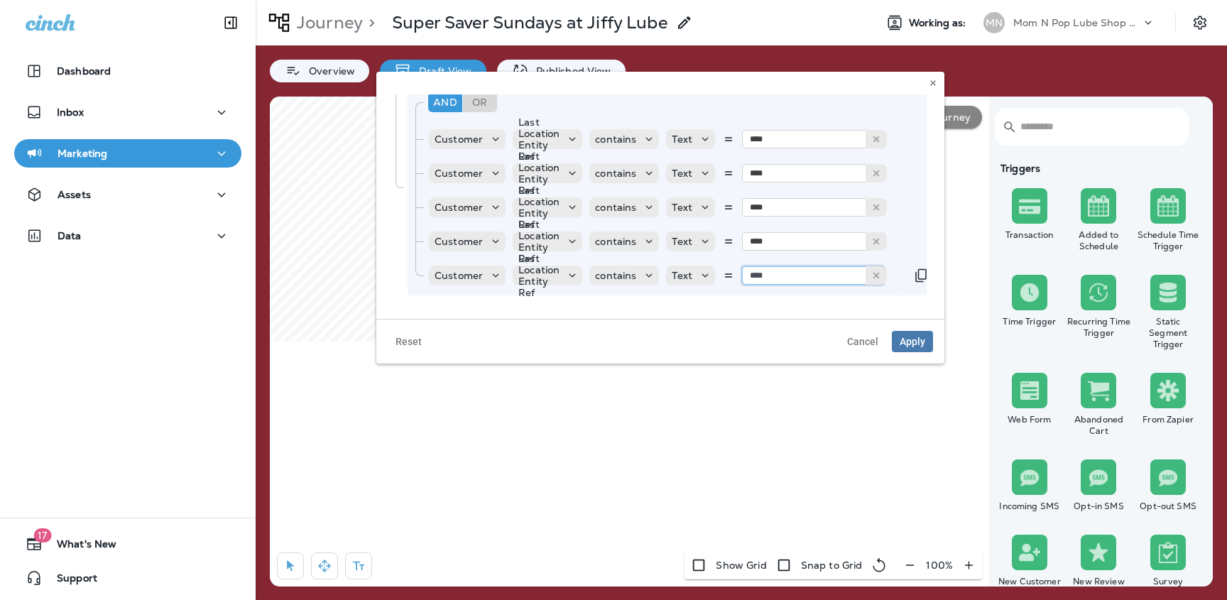
click at [786, 272] on input "****" at bounding box center [813, 275] width 142 height 18
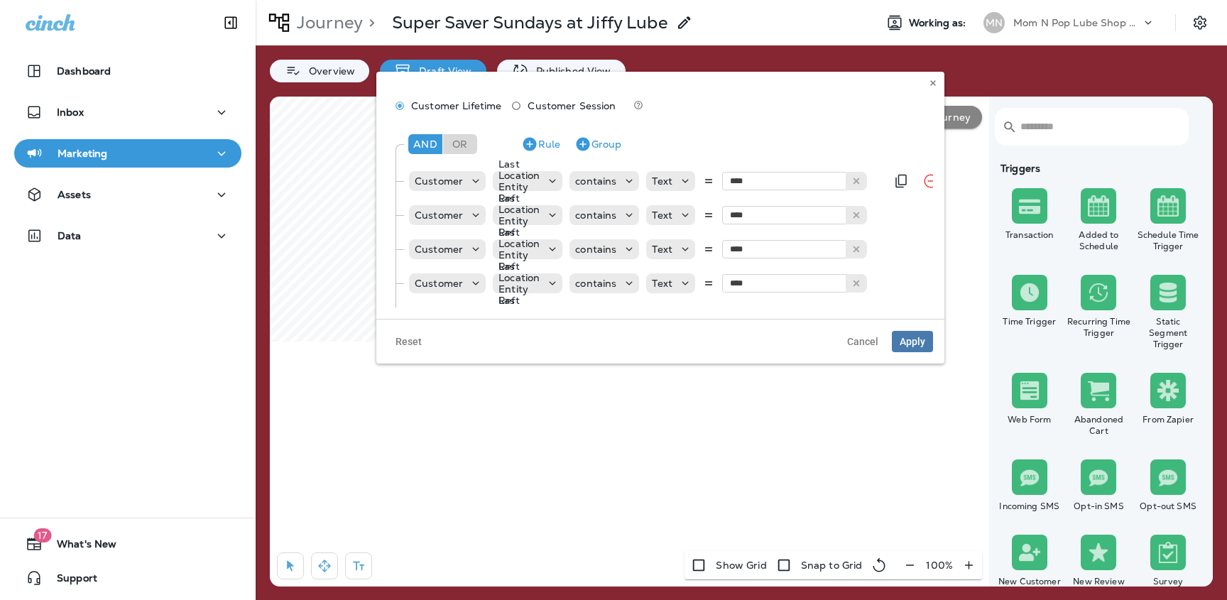
scroll to position [0, 0]
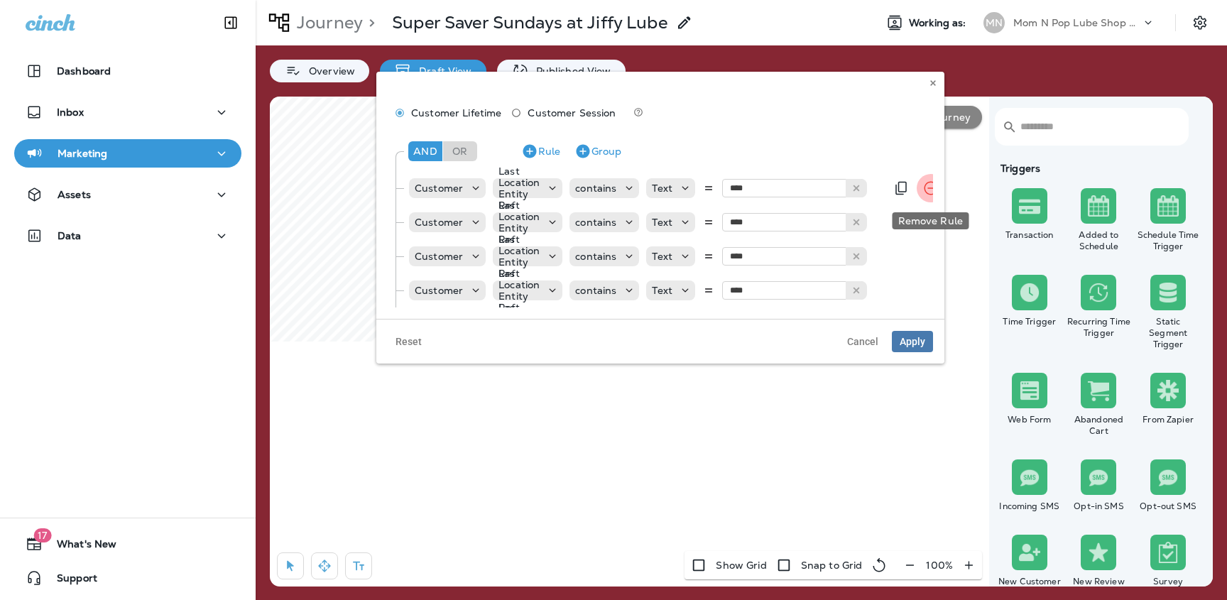
type input "****"
click at [922, 189] on icon "Remove Rule" at bounding box center [930, 188] width 17 height 17
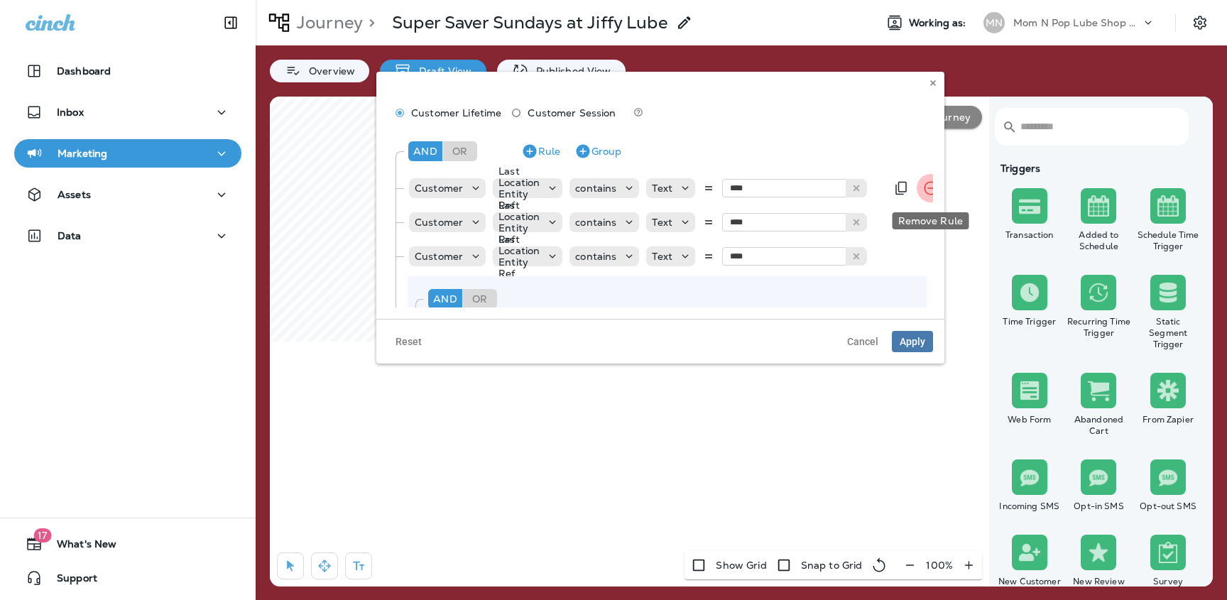
click at [922, 189] on icon "Remove Rule" at bounding box center [930, 188] width 17 height 17
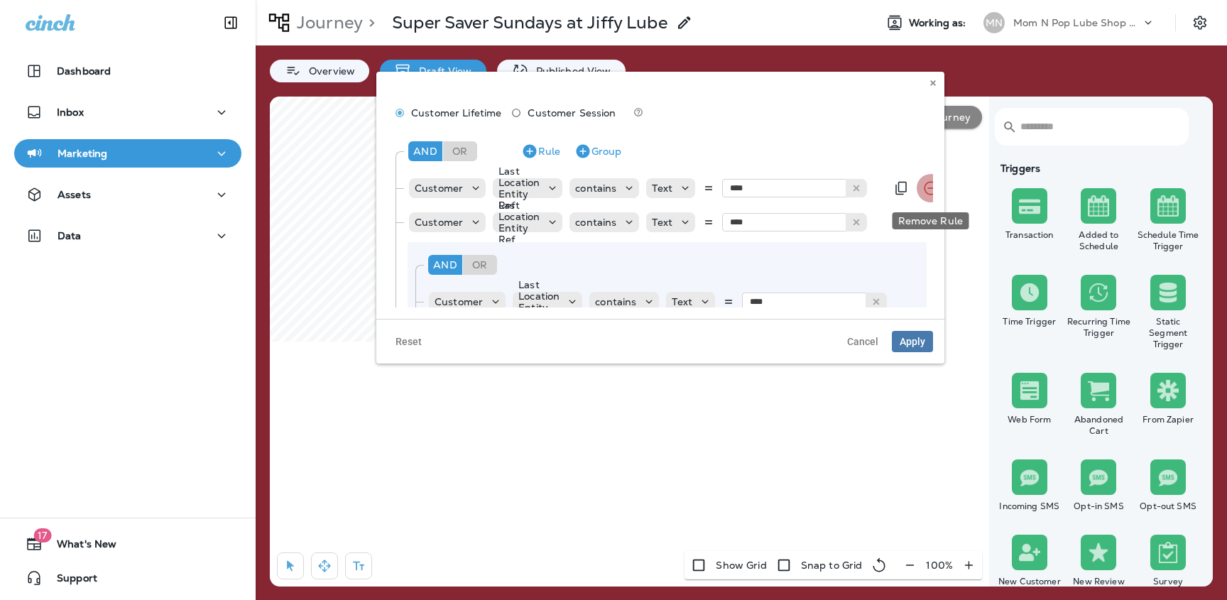
click at [922, 189] on icon "Remove Rule" at bounding box center [930, 188] width 17 height 17
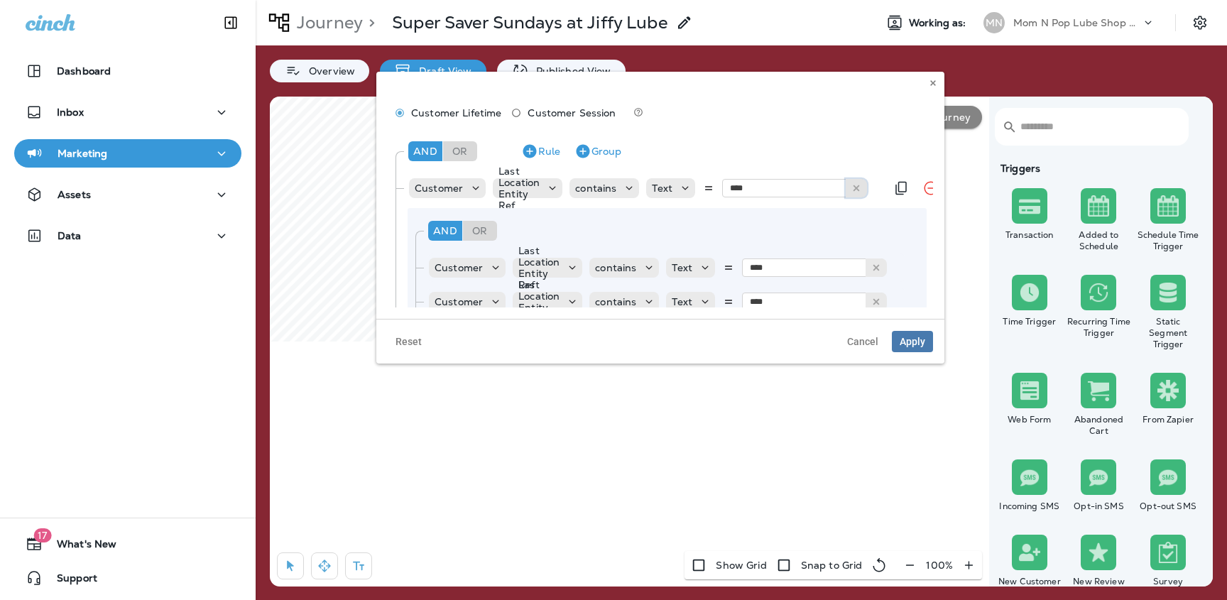
click at [859, 185] on icon at bounding box center [856, 188] width 10 height 10
click at [525, 188] on p "Last Location Entity Ref" at bounding box center [518, 187] width 41 height 45
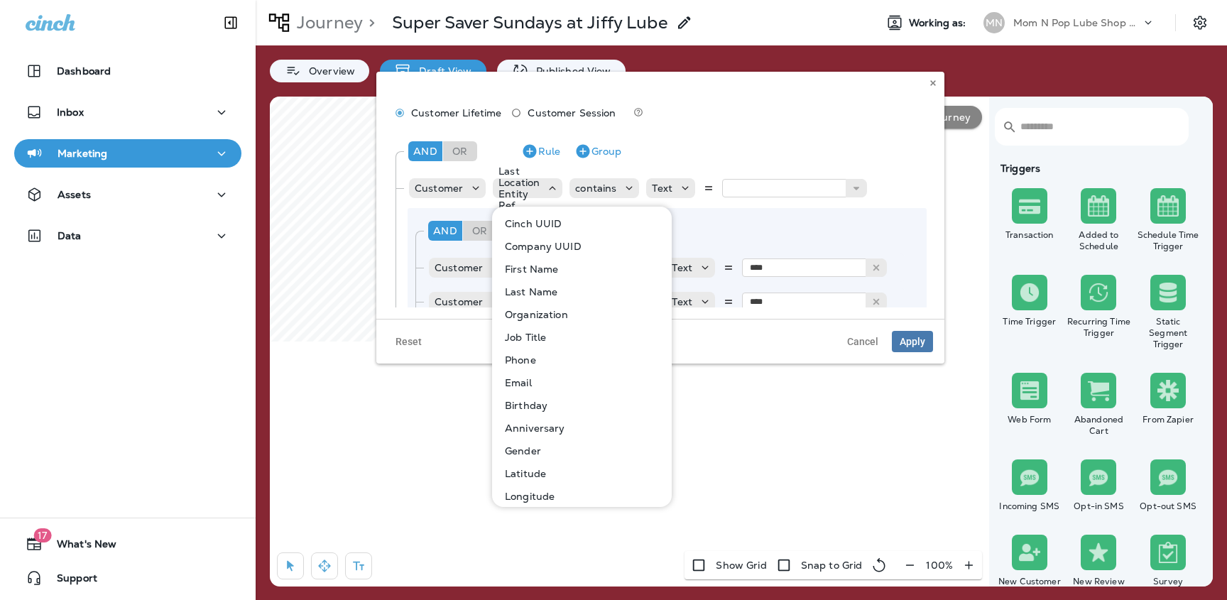
click at [522, 385] on p "Email" at bounding box center [515, 382] width 33 height 11
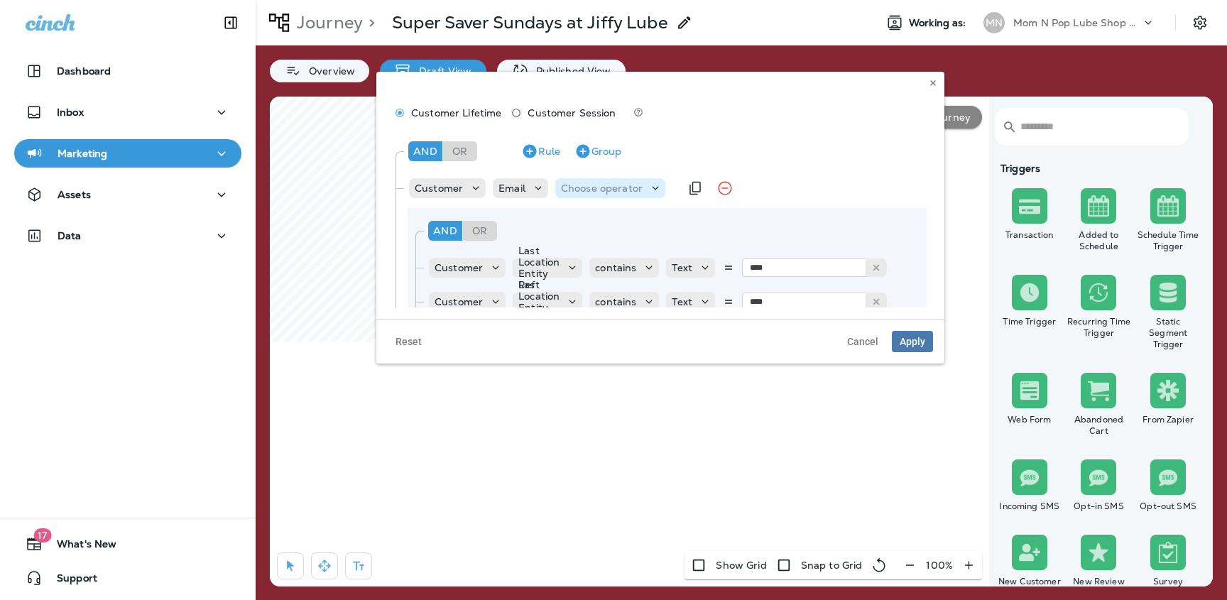
click at [604, 190] on p "Choose operator" at bounding box center [602, 187] width 82 height 11
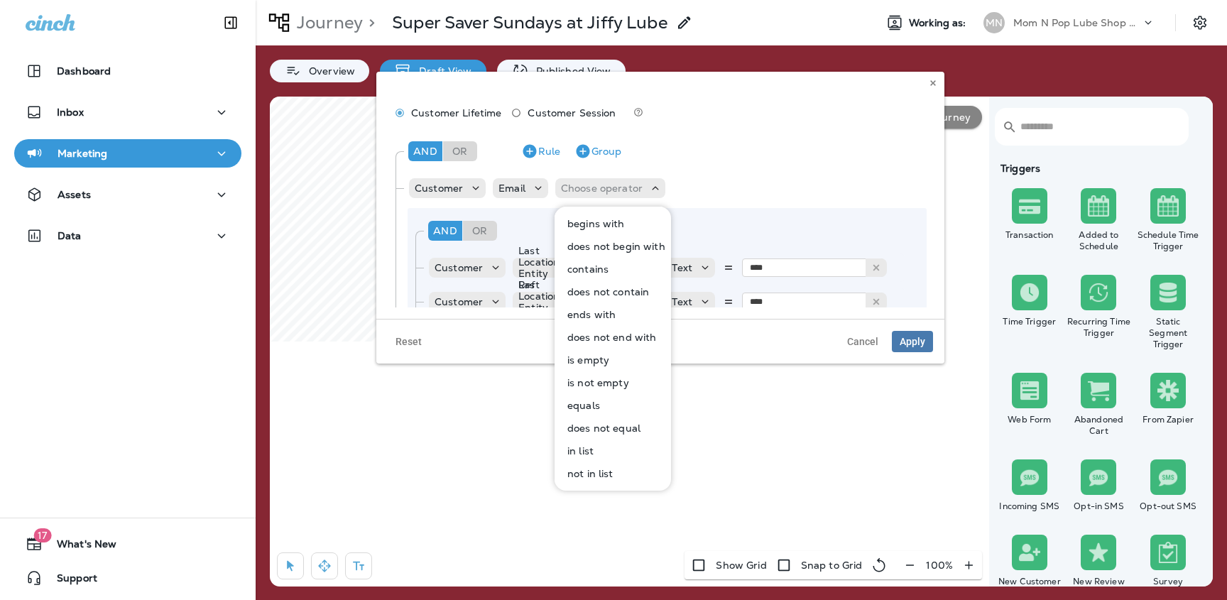
click at [600, 380] on p "is not empty" at bounding box center [595, 382] width 67 height 11
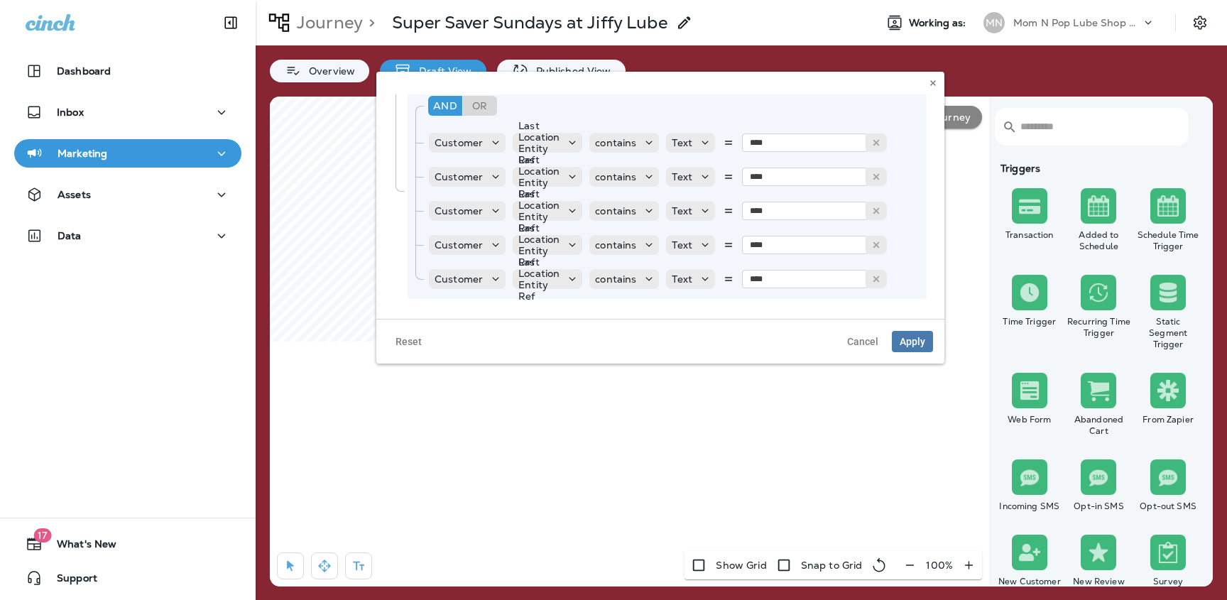
scroll to position [129, 0]
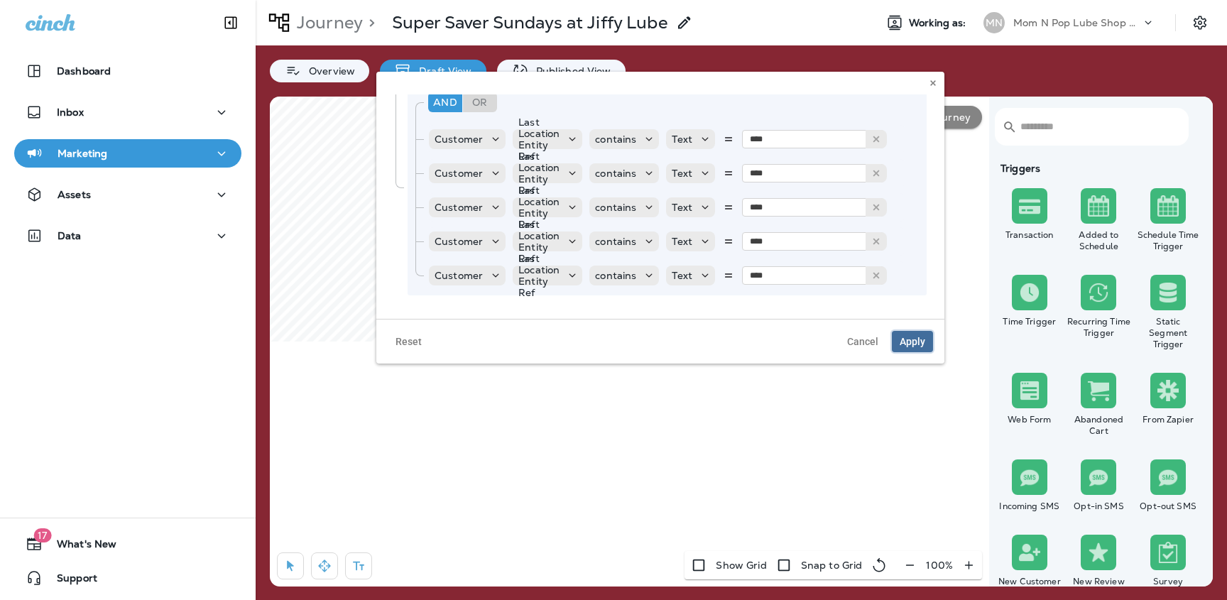
click at [921, 333] on button "Apply" at bounding box center [912, 341] width 41 height 21
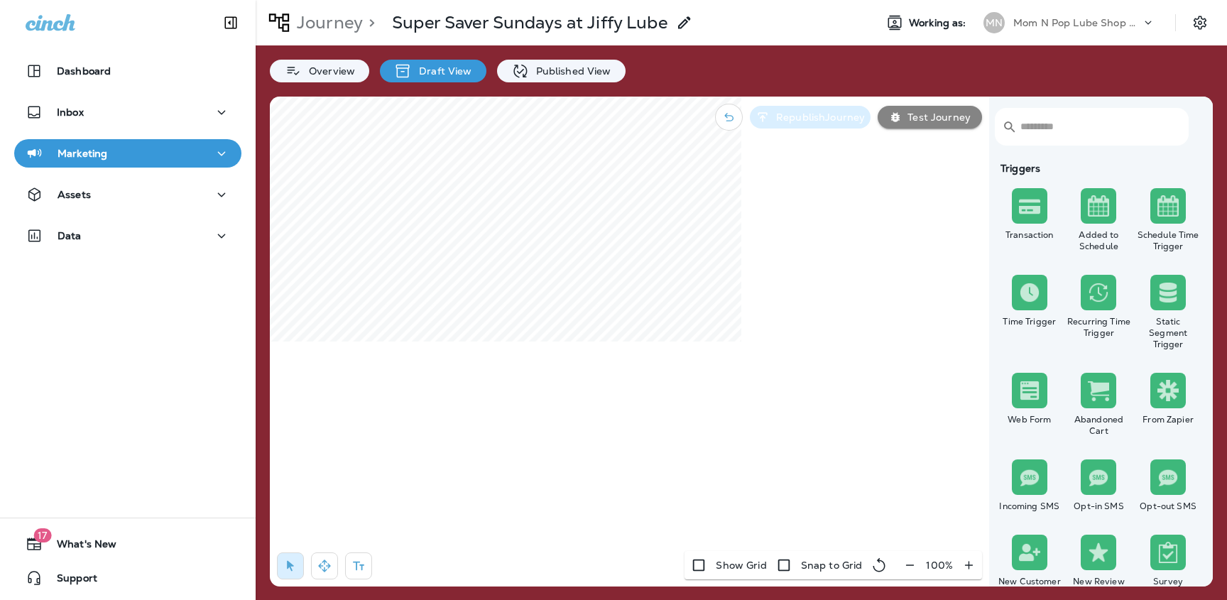
click at [841, 120] on p "Republish Journey" at bounding box center [817, 116] width 94 height 11
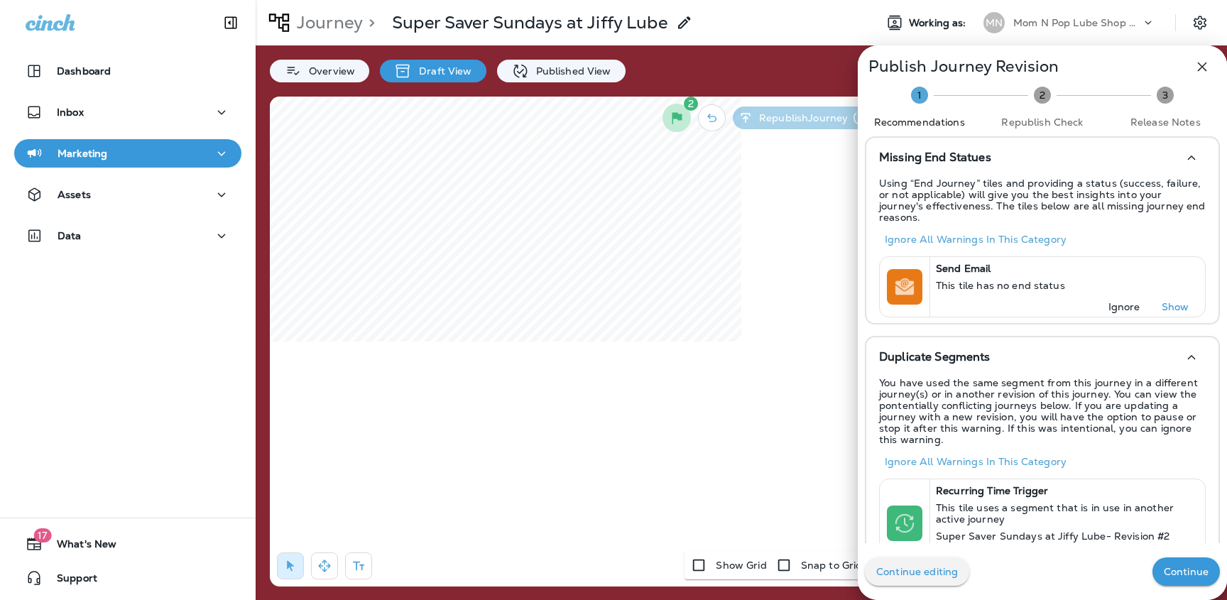
click at [1178, 566] on p "Continue" at bounding box center [1186, 571] width 45 height 11
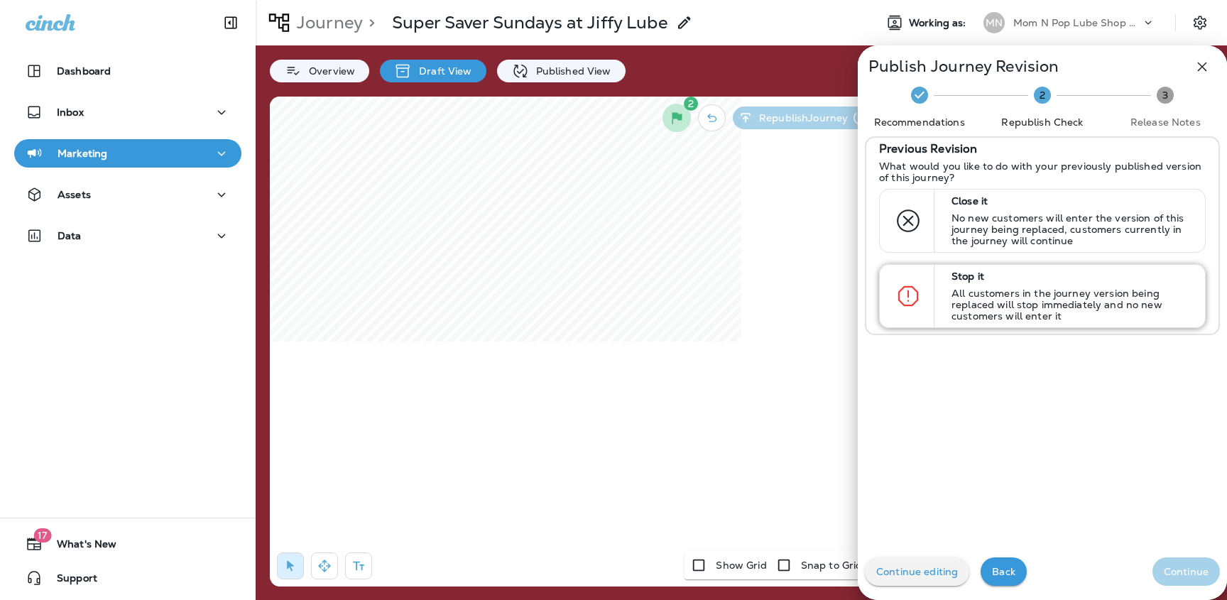
click at [1011, 305] on p "All customers in the journey version being replaced will stop immediately and n…" at bounding box center [1072, 305] width 241 height 34
click at [1178, 570] on p "Continue" at bounding box center [1186, 571] width 45 height 11
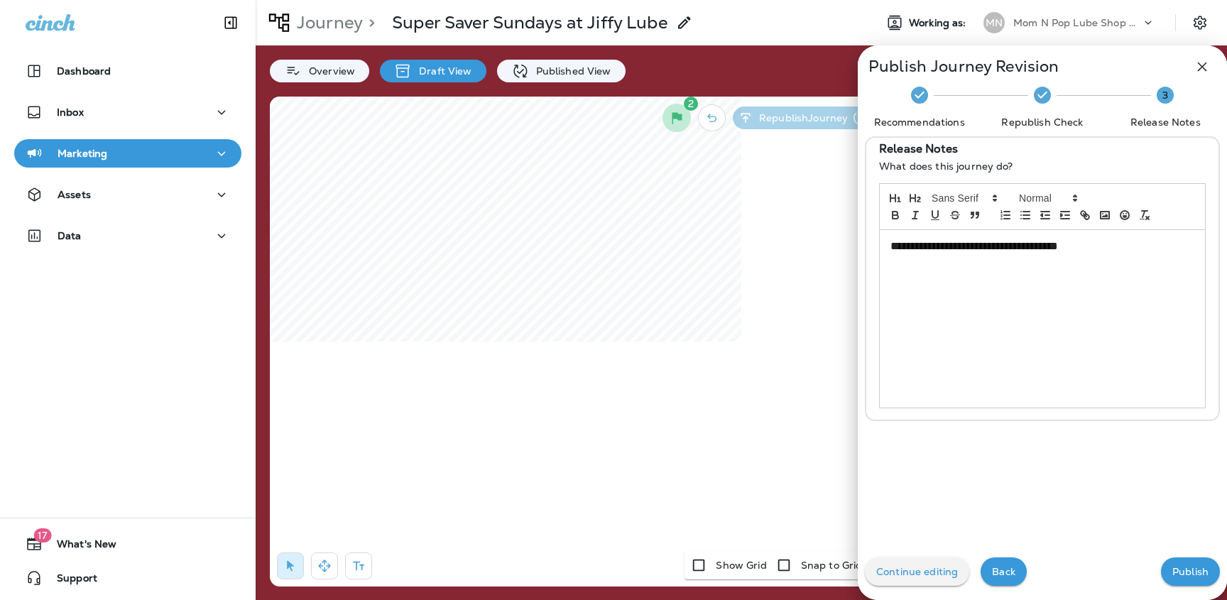
click at [1178, 570] on p "Publish" at bounding box center [1190, 571] width 36 height 11
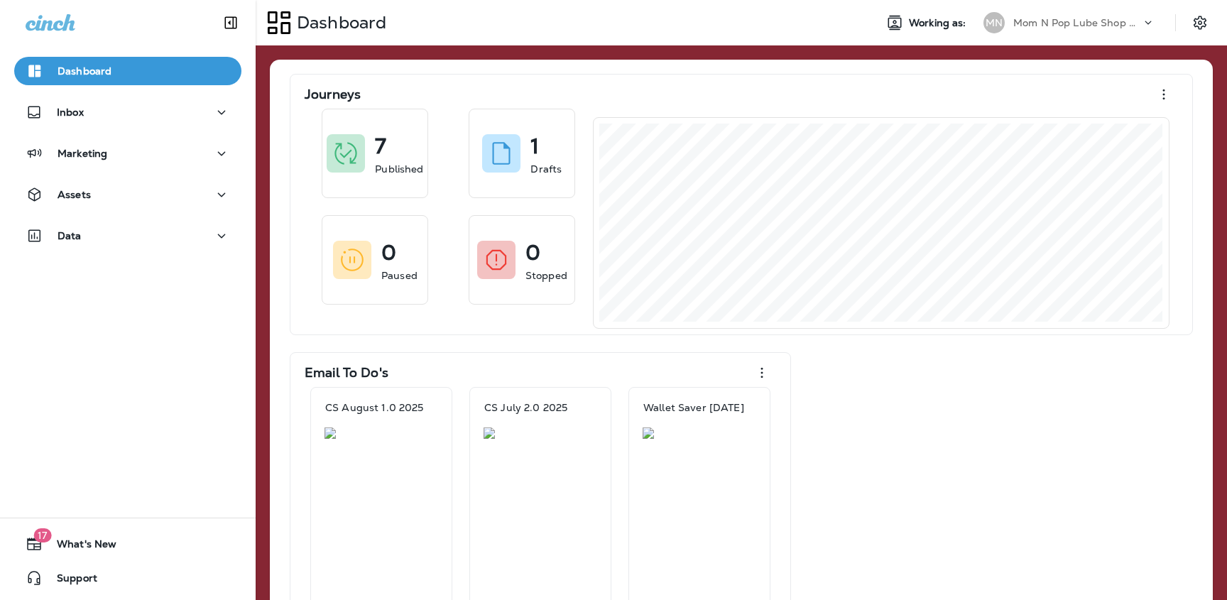
click at [1001, 21] on div "MN" at bounding box center [993, 22] width 21 height 21
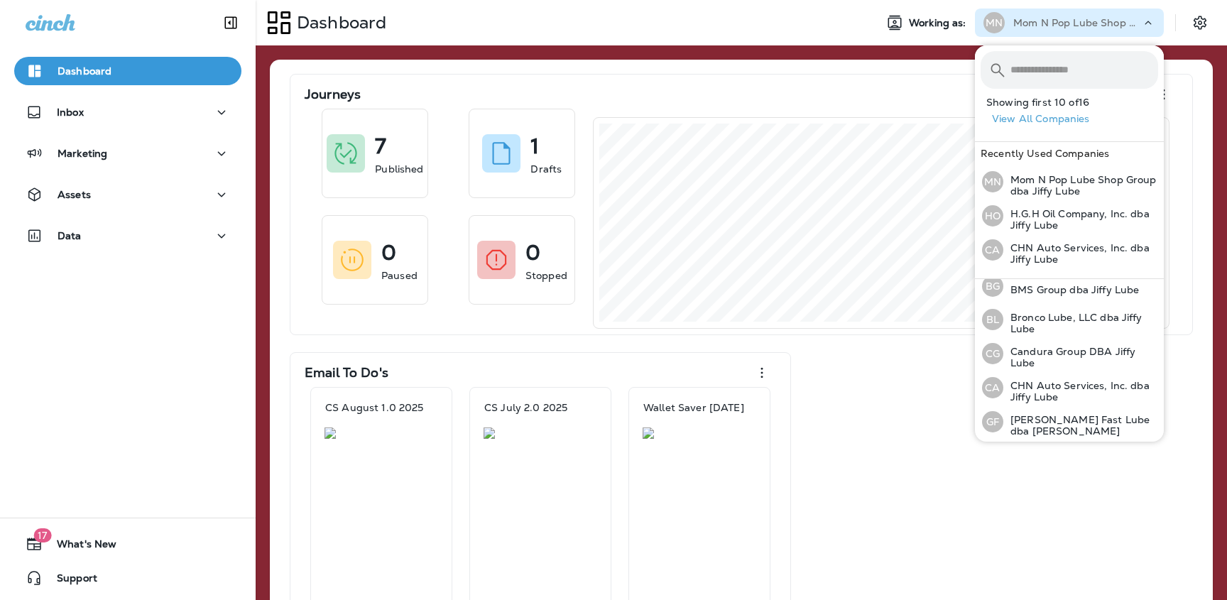
scroll to position [81, 0]
click at [1028, 411] on p "[PERSON_NAME] Fast Lube dba [PERSON_NAME]" at bounding box center [1080, 421] width 155 height 23
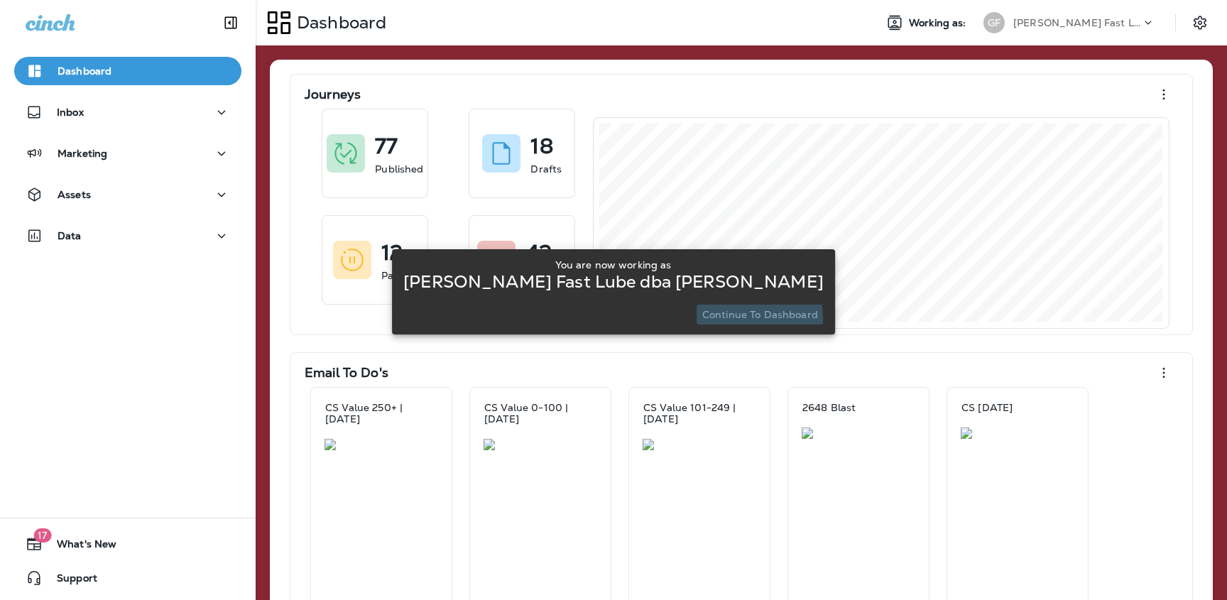
click at [740, 317] on p "Continue to Dashboard" at bounding box center [760, 314] width 116 height 11
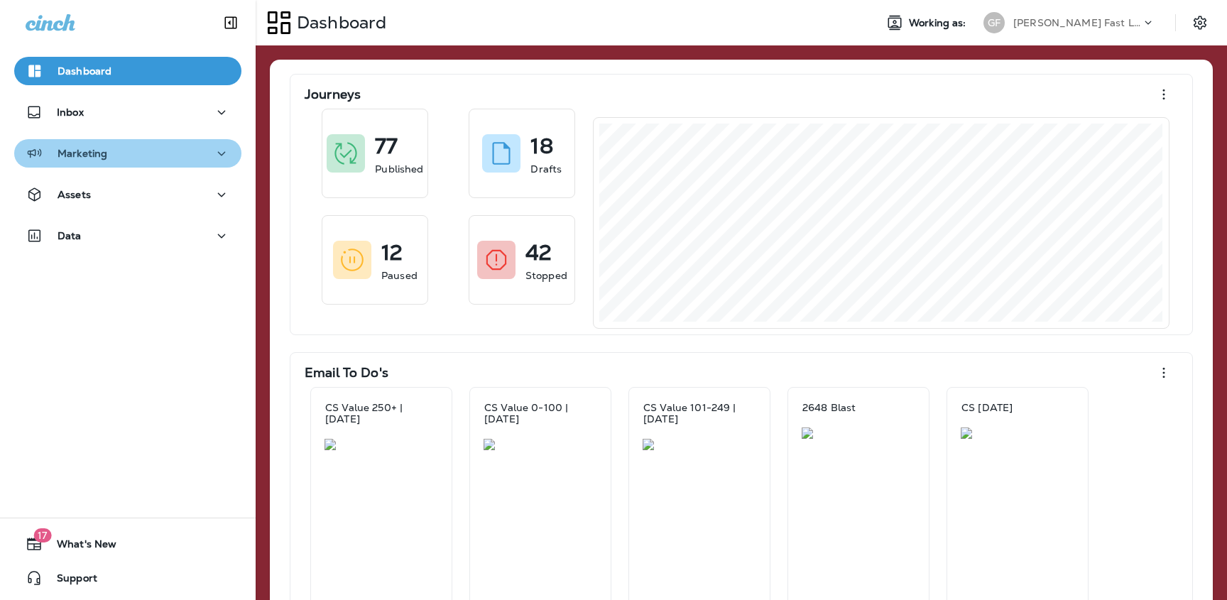
click at [140, 141] on button "Marketing" at bounding box center [127, 153] width 227 height 28
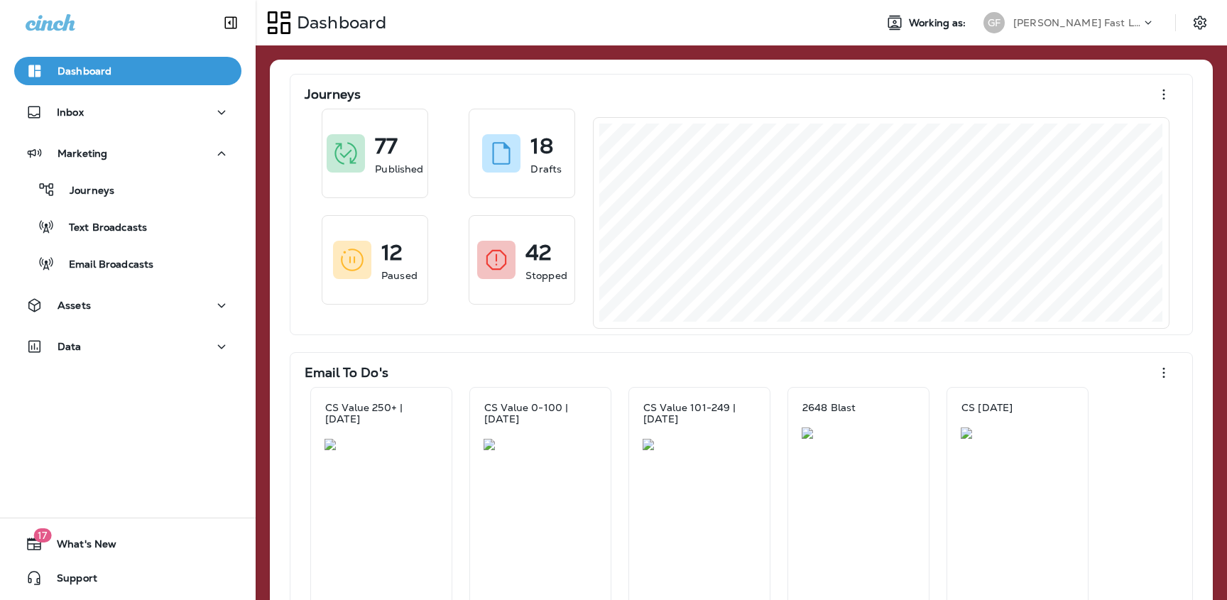
click at [126, 205] on div "Journeys Text Broadcasts Email Broadcasts" at bounding box center [127, 223] width 227 height 111
click at [116, 192] on div "Journeys" at bounding box center [128, 189] width 216 height 21
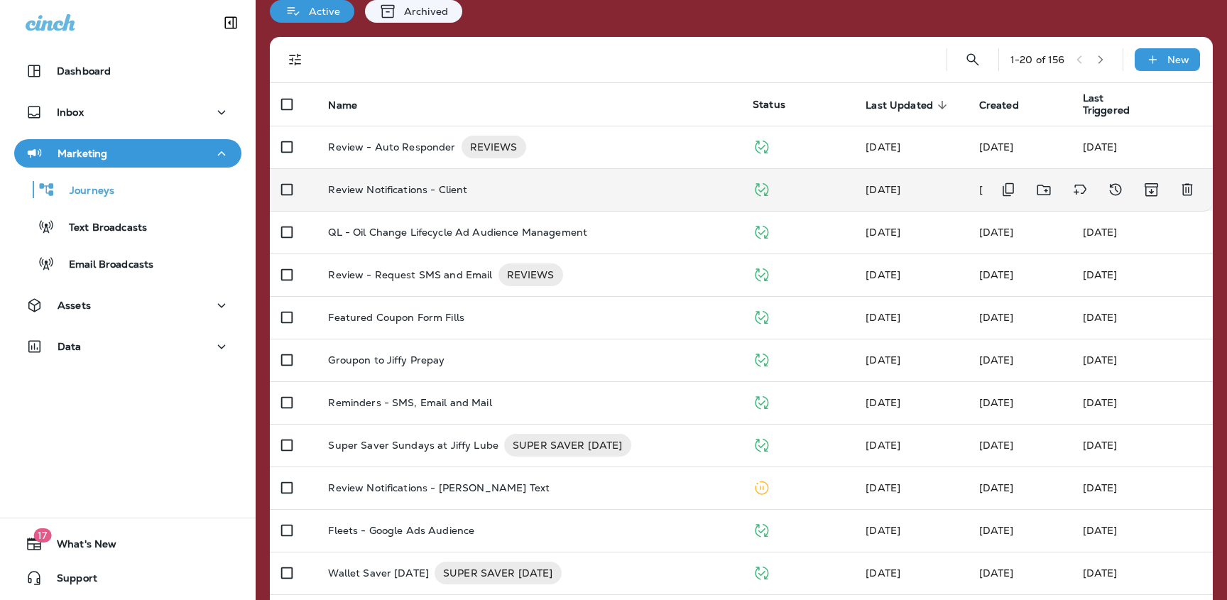
scroll to position [61, 0]
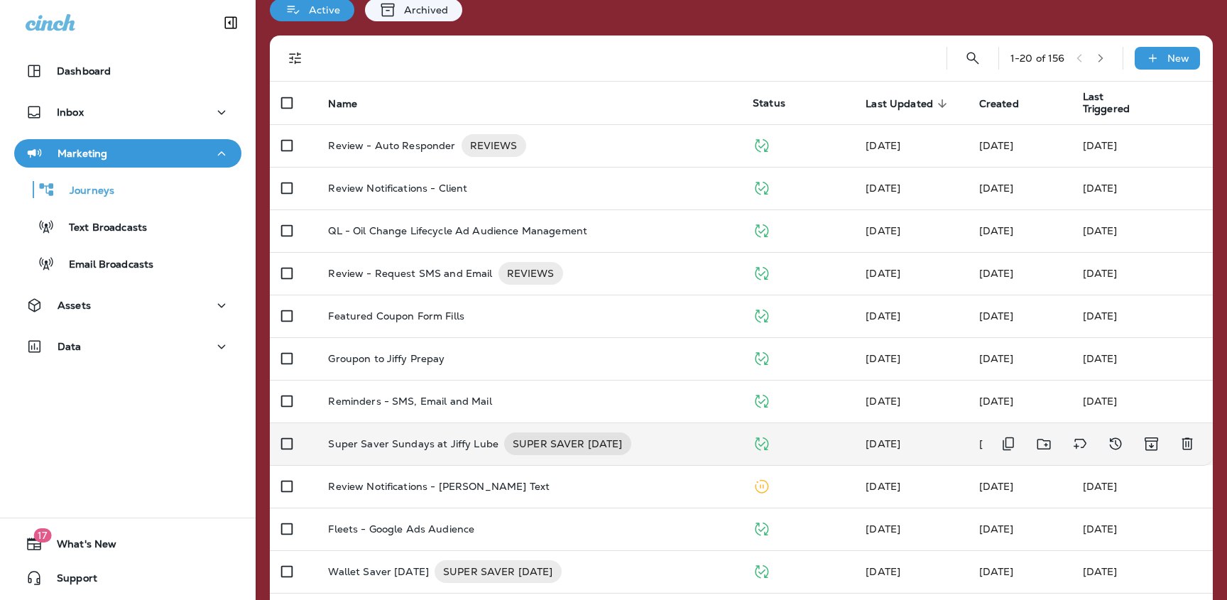
click at [428, 454] on p "Super Saver Sundays at Jiffy Lube" at bounding box center [413, 443] width 170 height 23
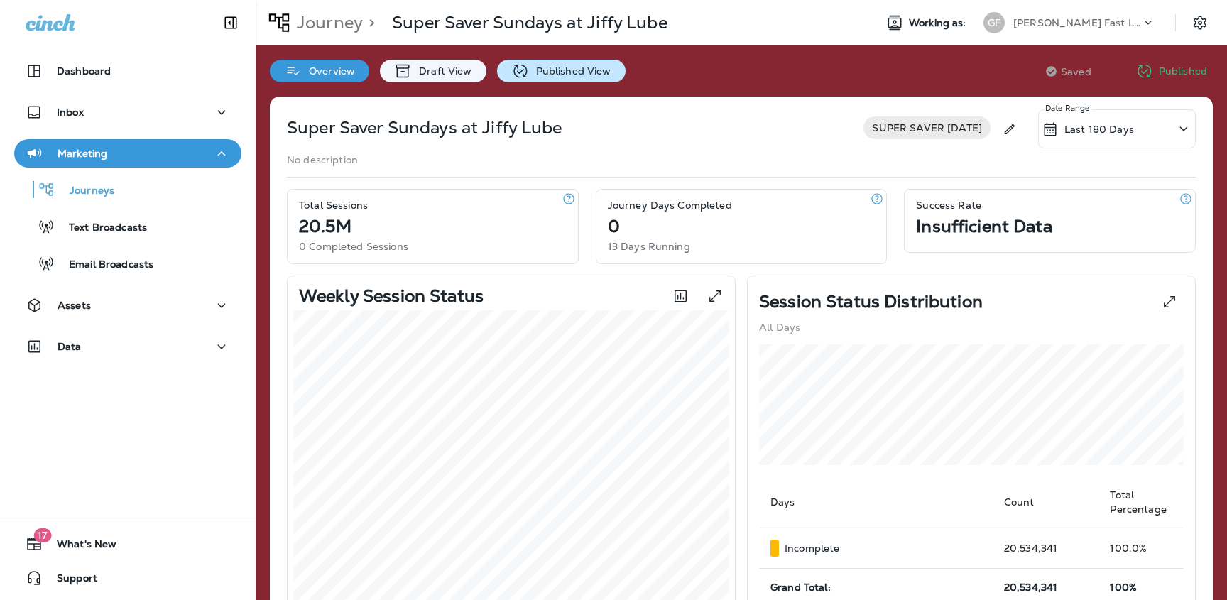
click at [548, 71] on p "Published View" at bounding box center [570, 70] width 82 height 11
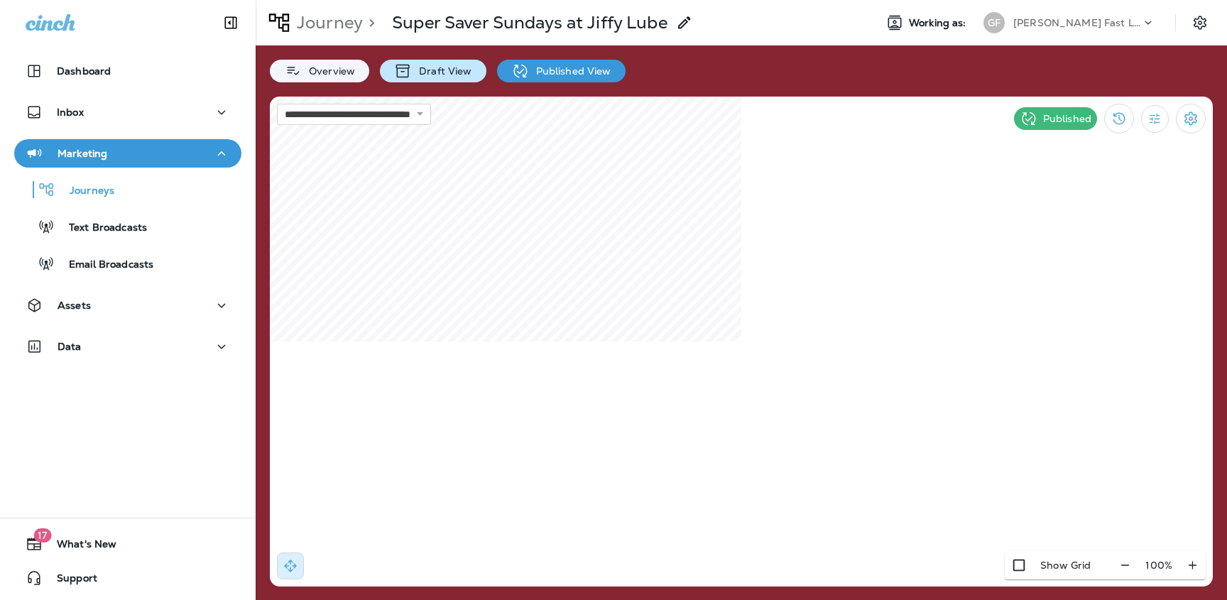
click at [452, 61] on div "Draft View" at bounding box center [433, 71] width 106 height 23
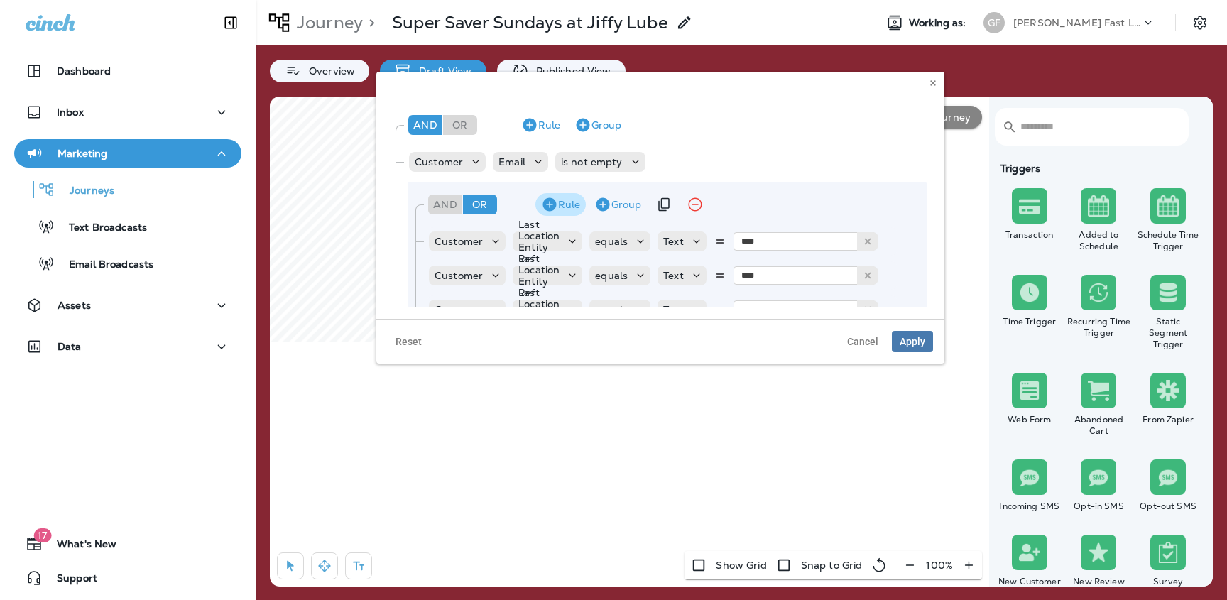
scroll to position [27, 0]
